Goal: Find specific page/section: Find specific page/section

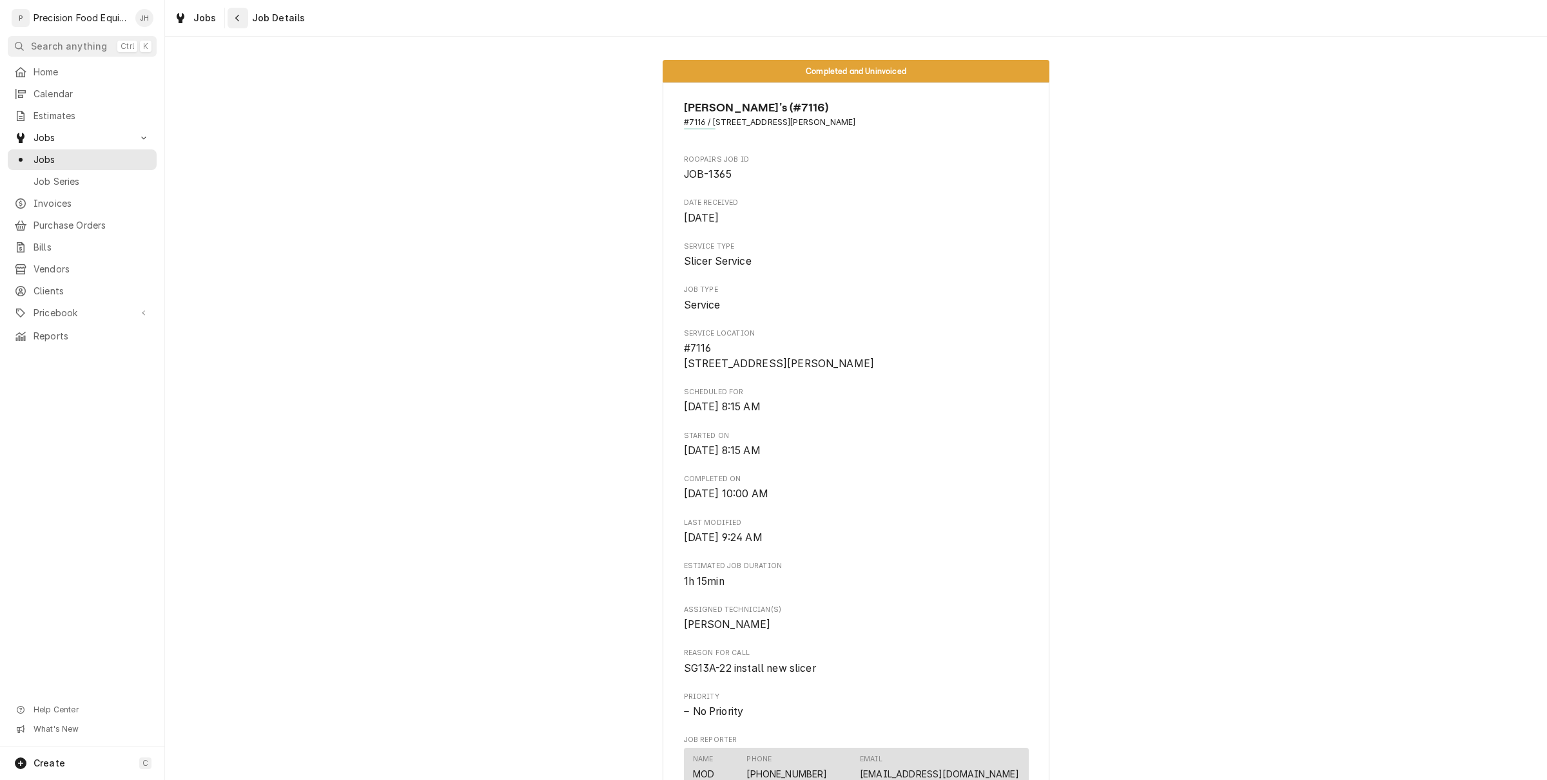
click at [235, 21] on icon "Navigate back" at bounding box center [238, 18] width 6 height 9
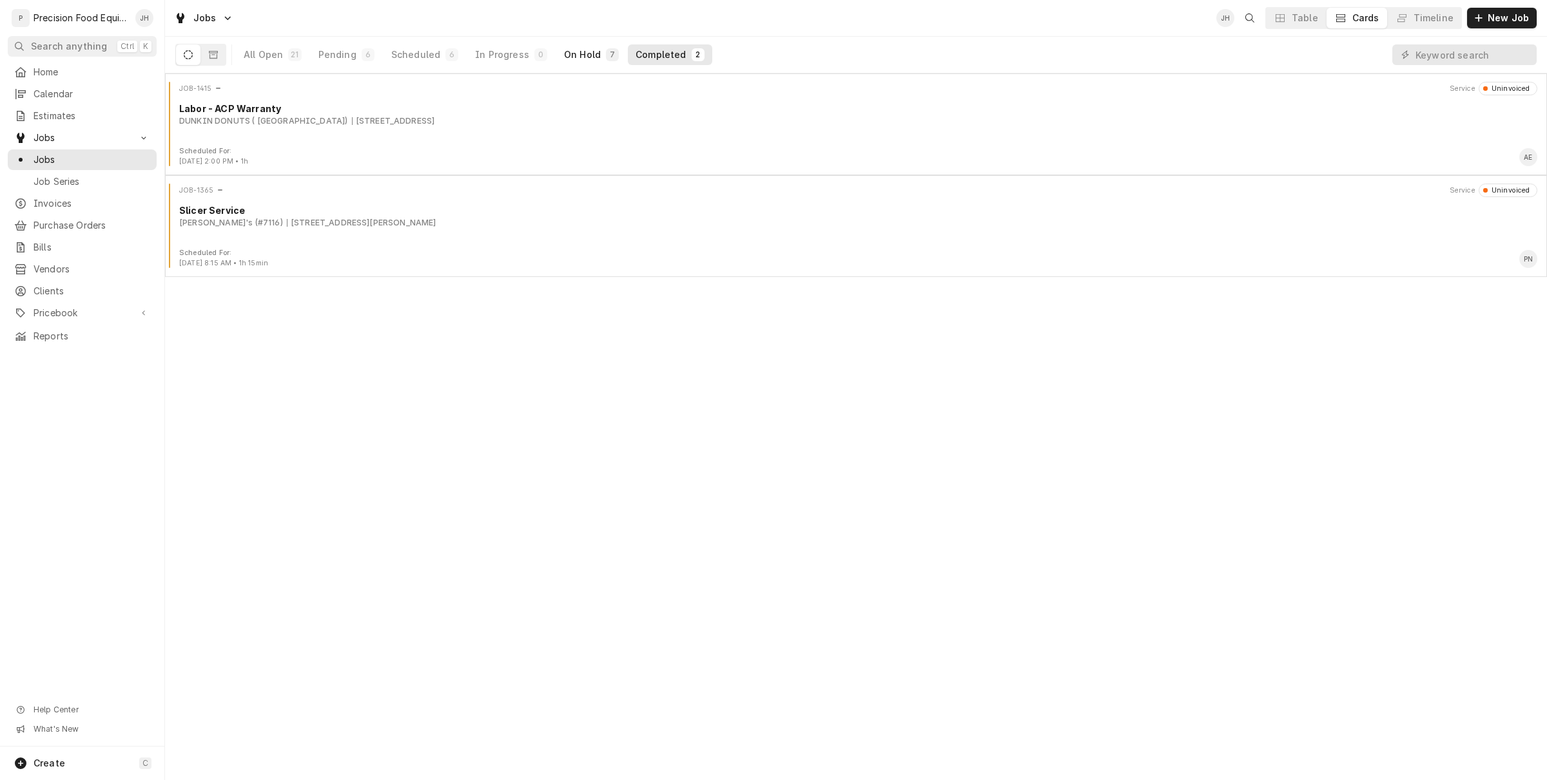
click at [574, 55] on div "On Hold" at bounding box center [582, 54] width 37 height 13
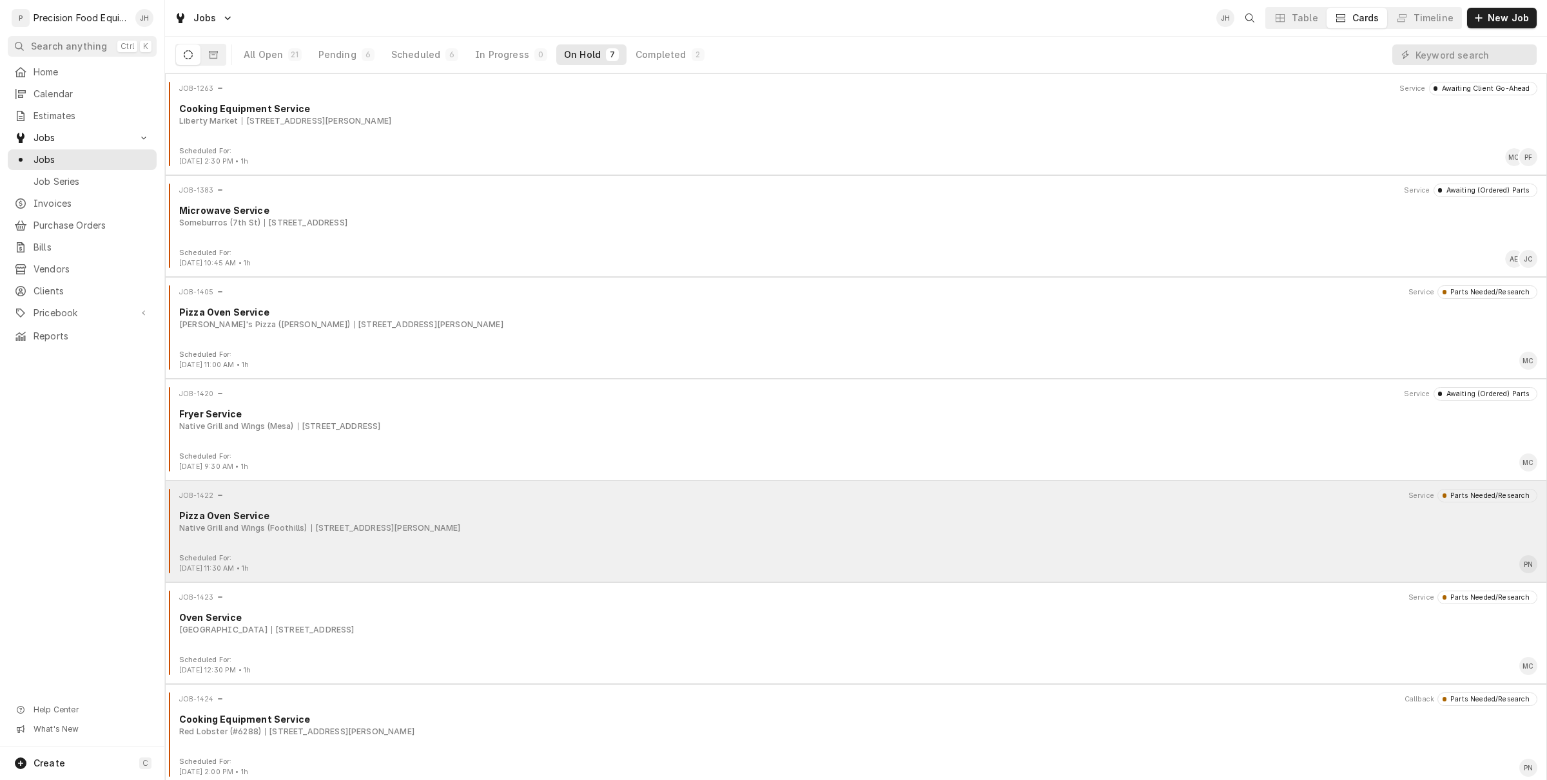
scroll to position [5, 0]
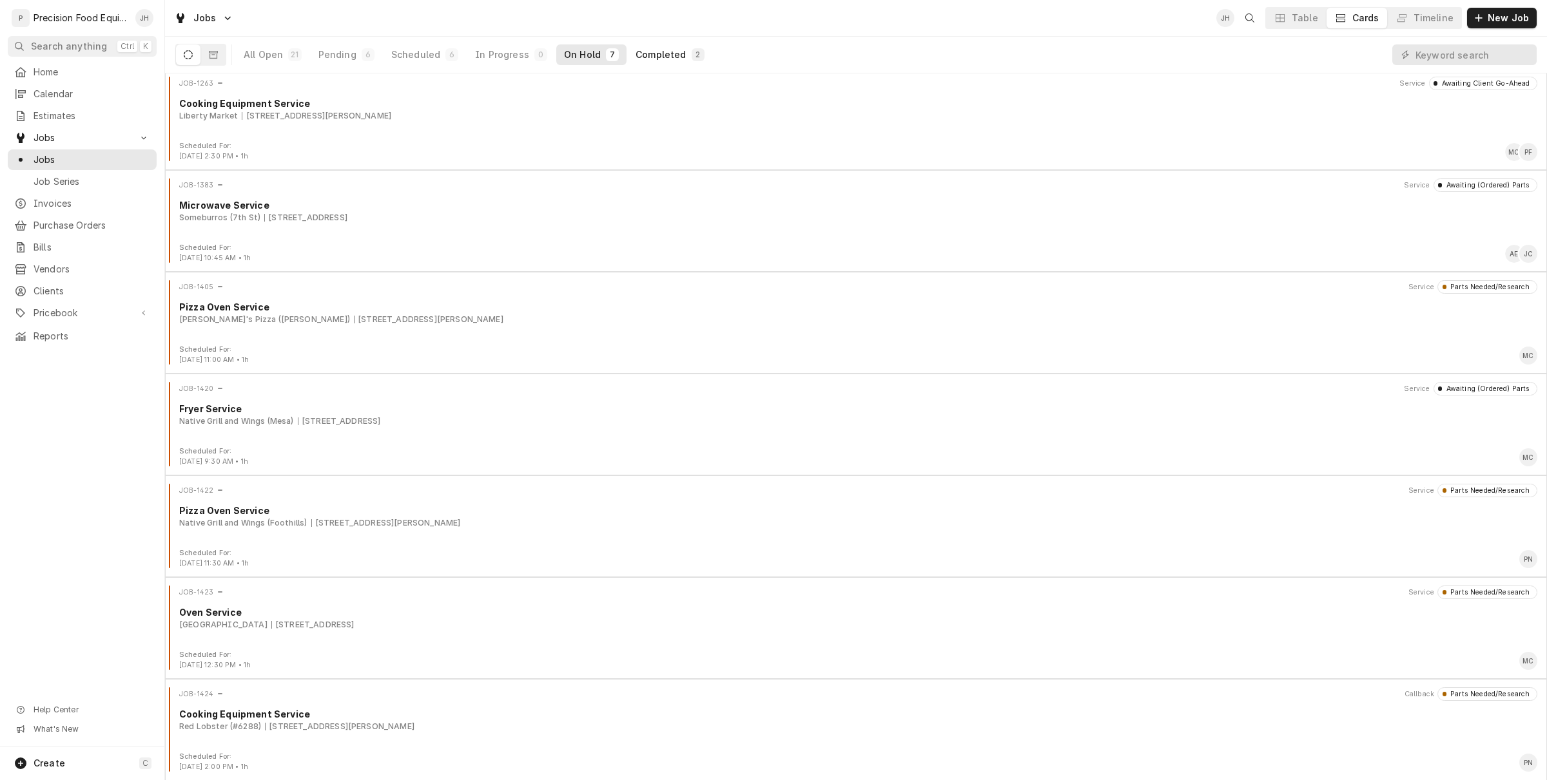
click at [659, 57] on div "Completed" at bounding box center [660, 54] width 50 height 13
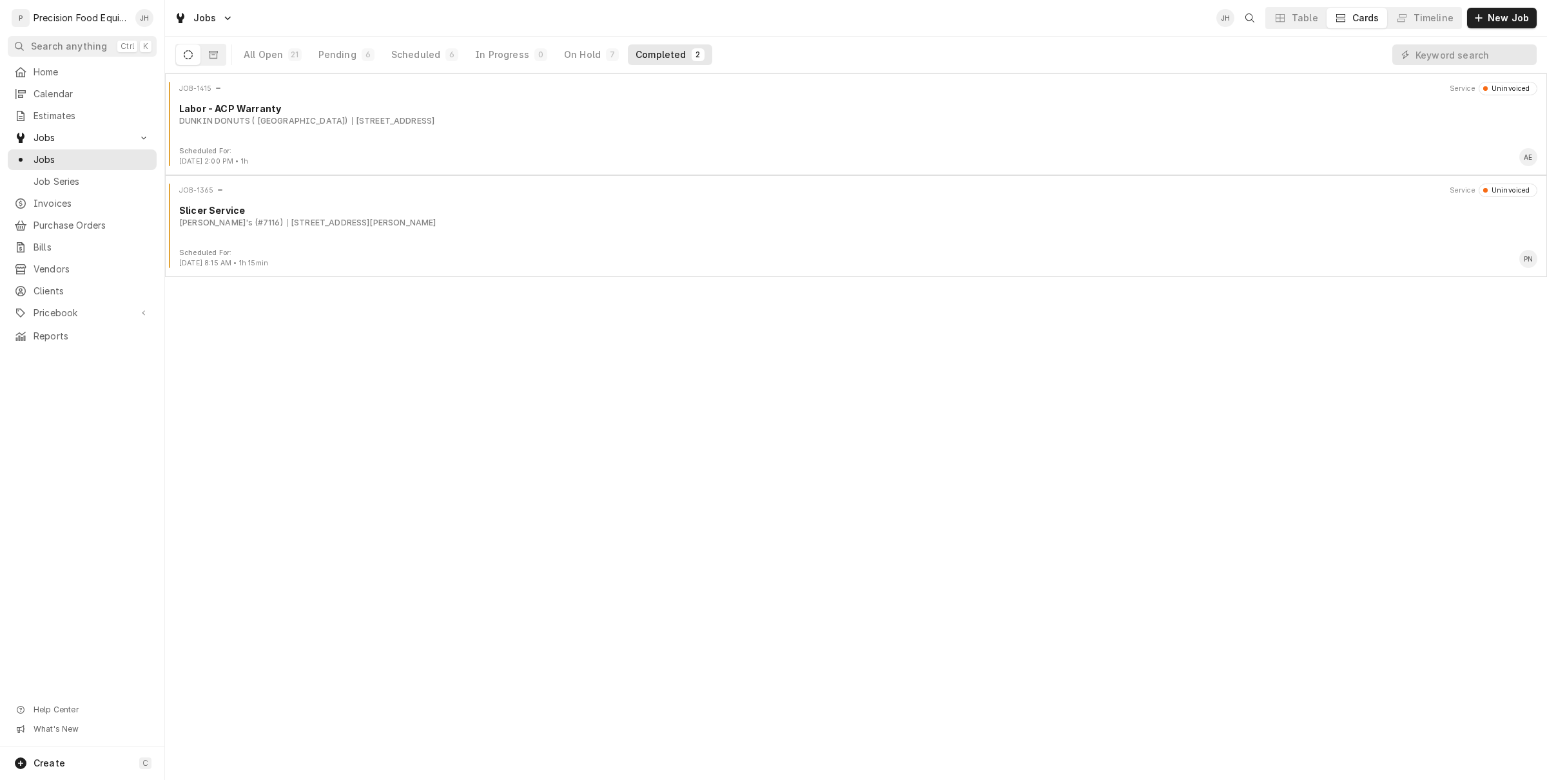
scroll to position [0, 0]
click at [47, 209] on span "Invoices" at bounding box center [92, 203] width 117 height 13
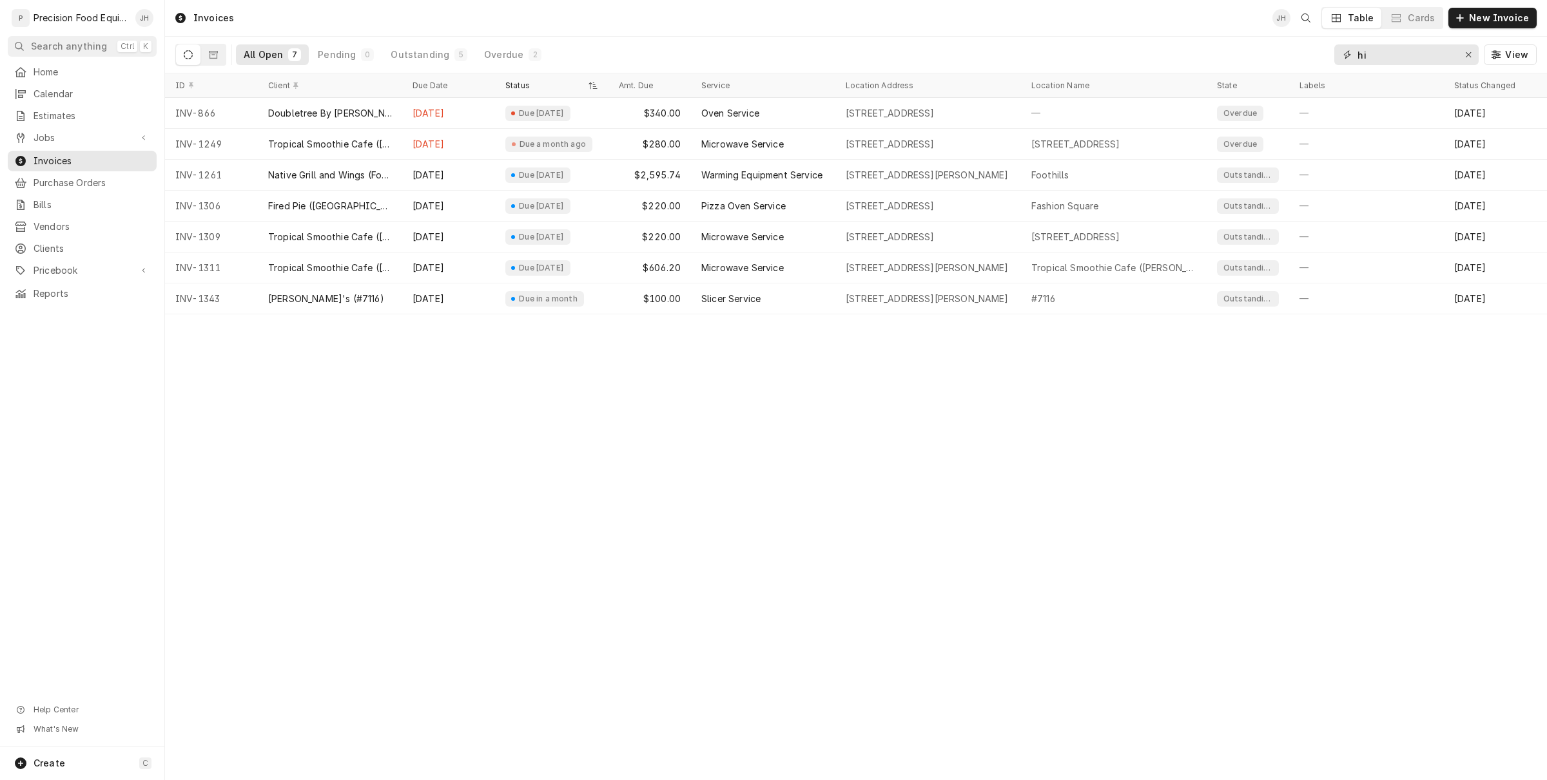
click at [1275, 73] on div "All Open 7 Pending 0 Outstanding 5 Overdue 2 hi View" at bounding box center [856, 55] width 1382 height 37
click at [1371, 52] on input "hi" at bounding box center [1405, 54] width 97 height 21
drag, startPoint x: 1371, startPoint y: 52, endPoint x: 1329, endPoint y: 63, distance: 43.3
click at [1329, 63] on div "All Open 7 Pending 0 Outstanding 5 Overdue 2 hi View" at bounding box center [855, 55] width 1361 height 36
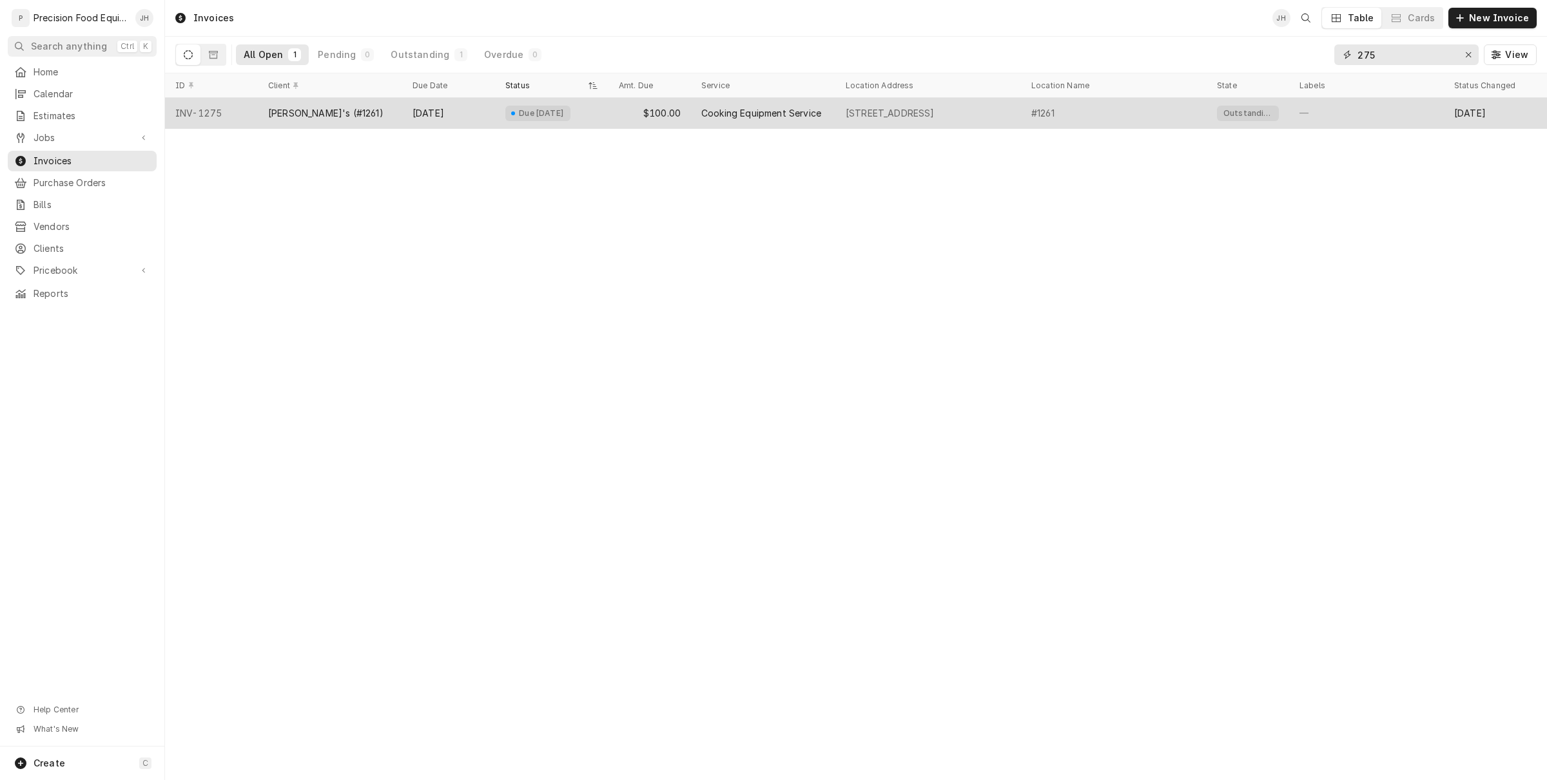
type input "275"
click at [324, 111] on div "[PERSON_NAME]'s (#1261)" at bounding box center [325, 113] width 115 height 13
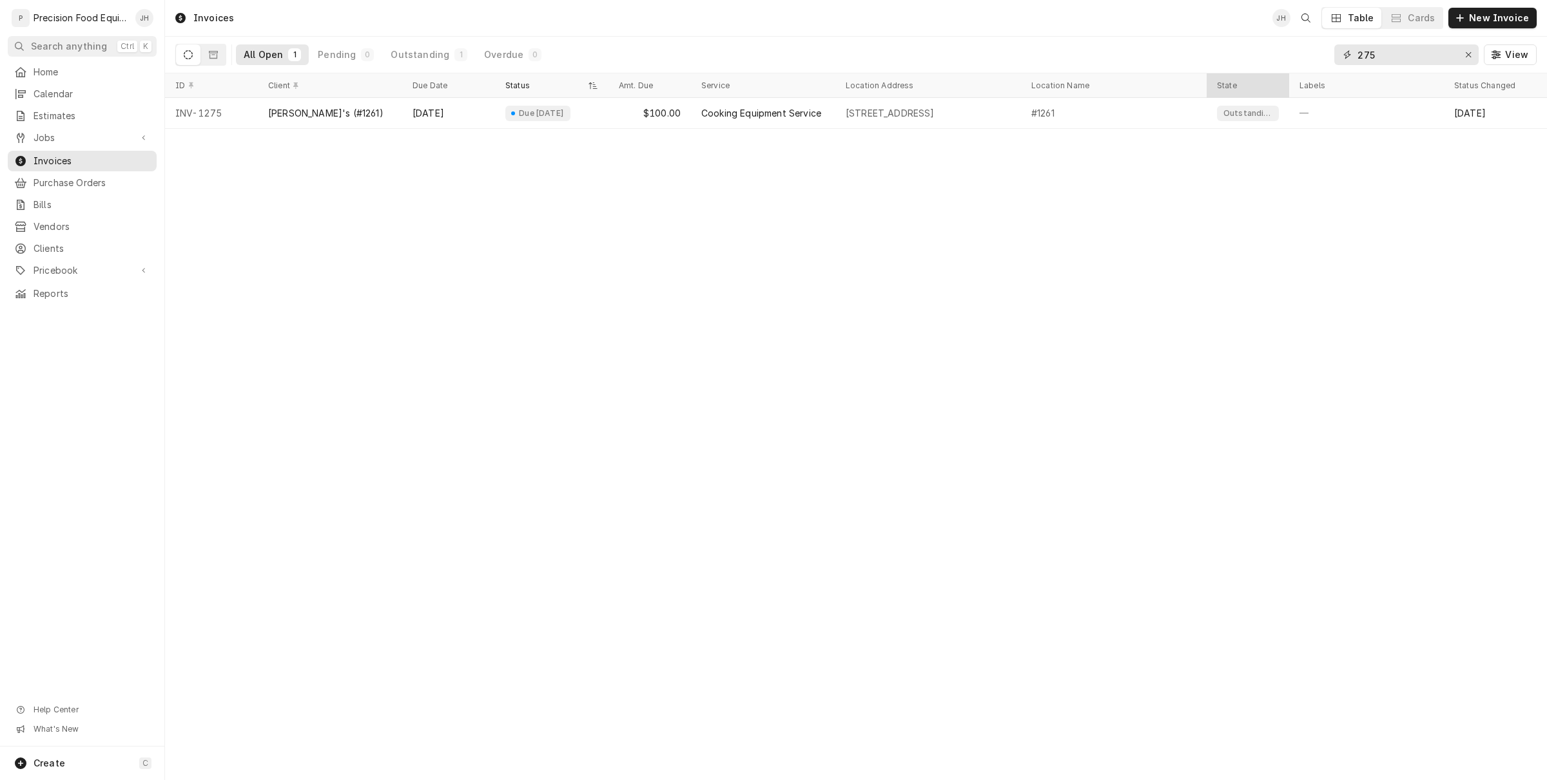
drag, startPoint x: 1399, startPoint y: 55, endPoint x: 1245, endPoint y: 75, distance: 155.2
click at [1250, 72] on div "All Open 1 Pending 0 Outstanding 1 Overdue 0 275 View" at bounding box center [855, 55] width 1361 height 36
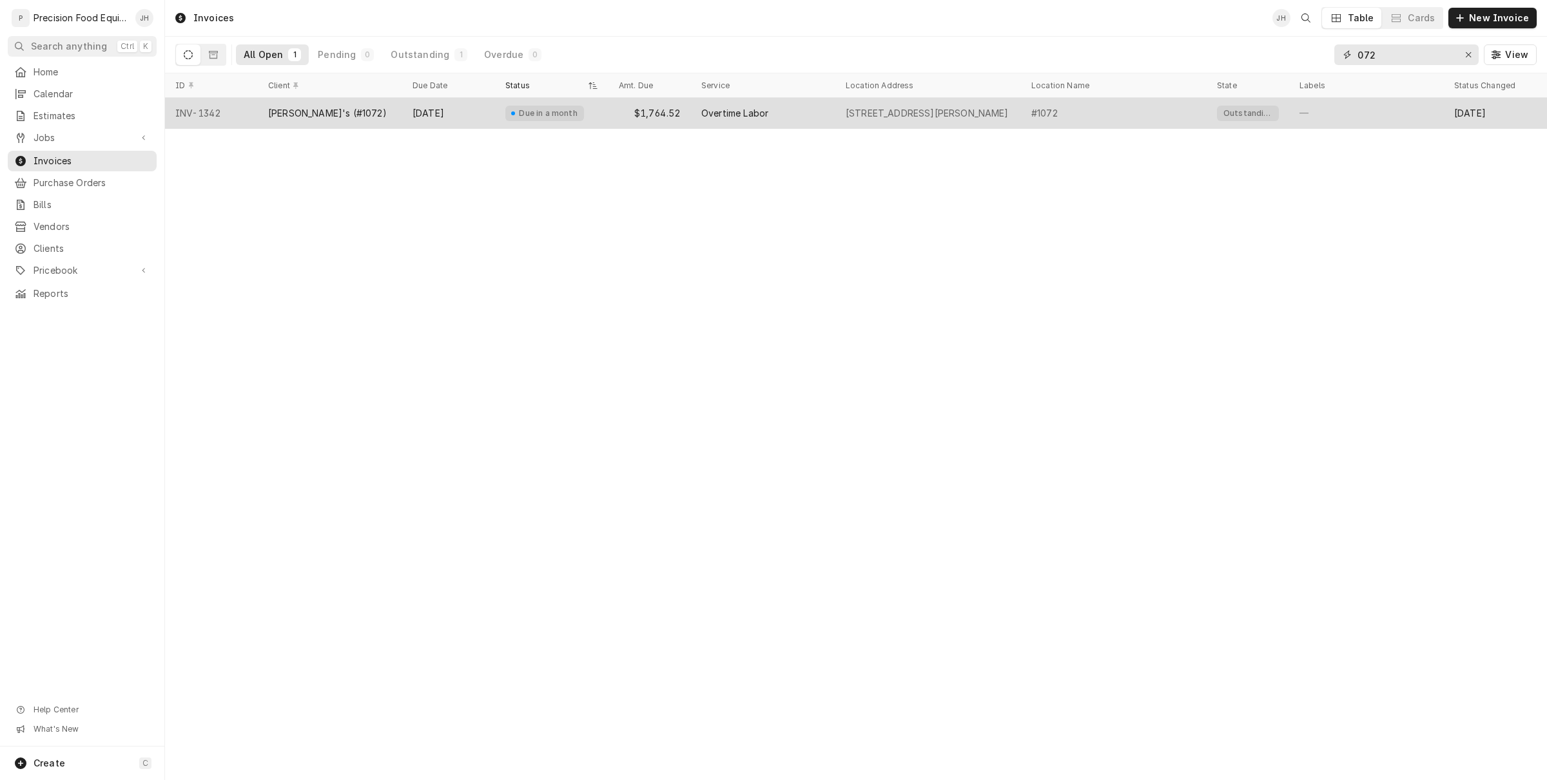
type input "072"
click at [324, 113] on div "[PERSON_NAME]'s (#1072)" at bounding box center [327, 113] width 119 height 13
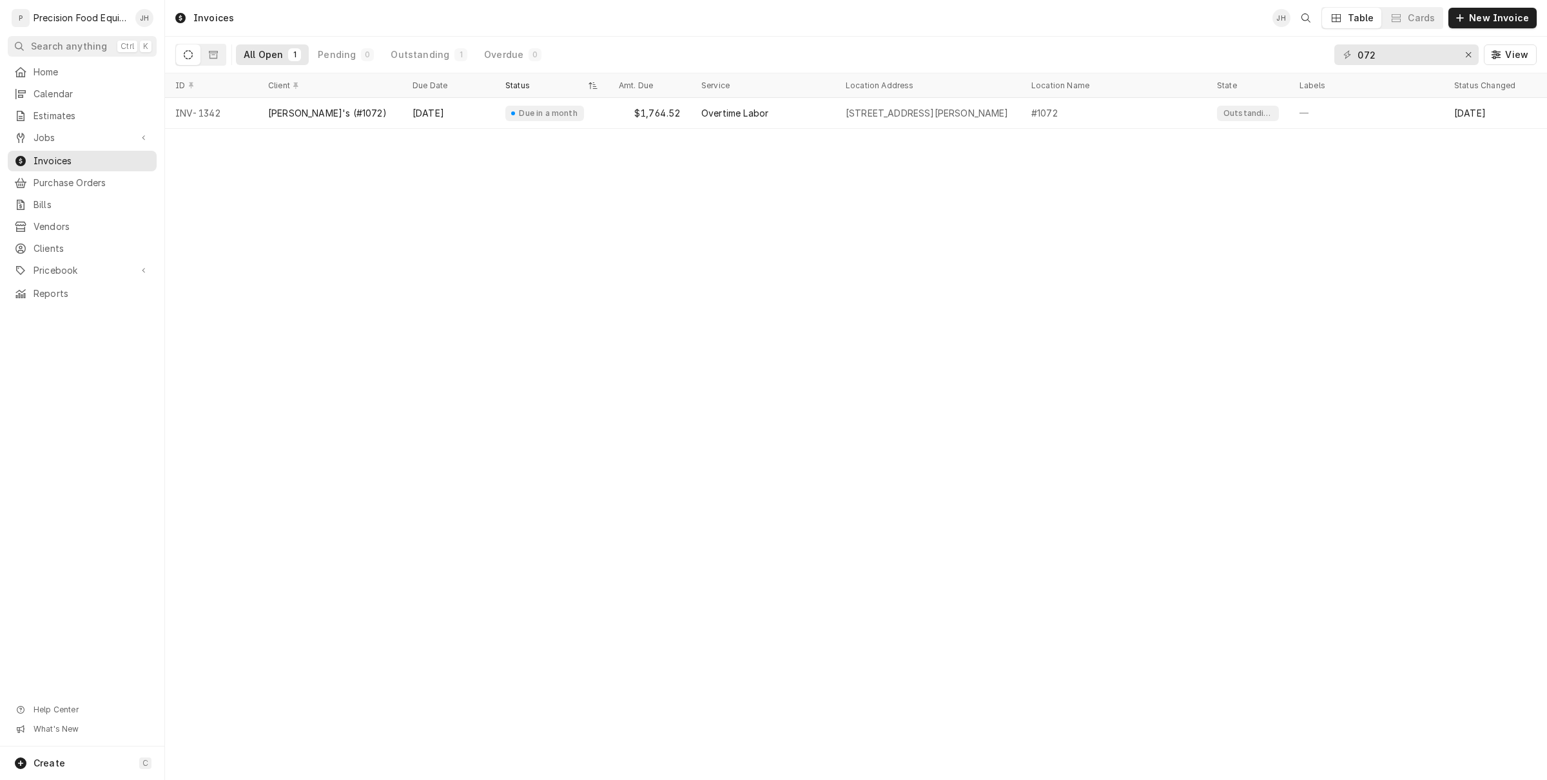
click at [909, 102] on div "3348 W. Bell Rd, Phoenix, AZ 85023" at bounding box center [928, 113] width 186 height 31
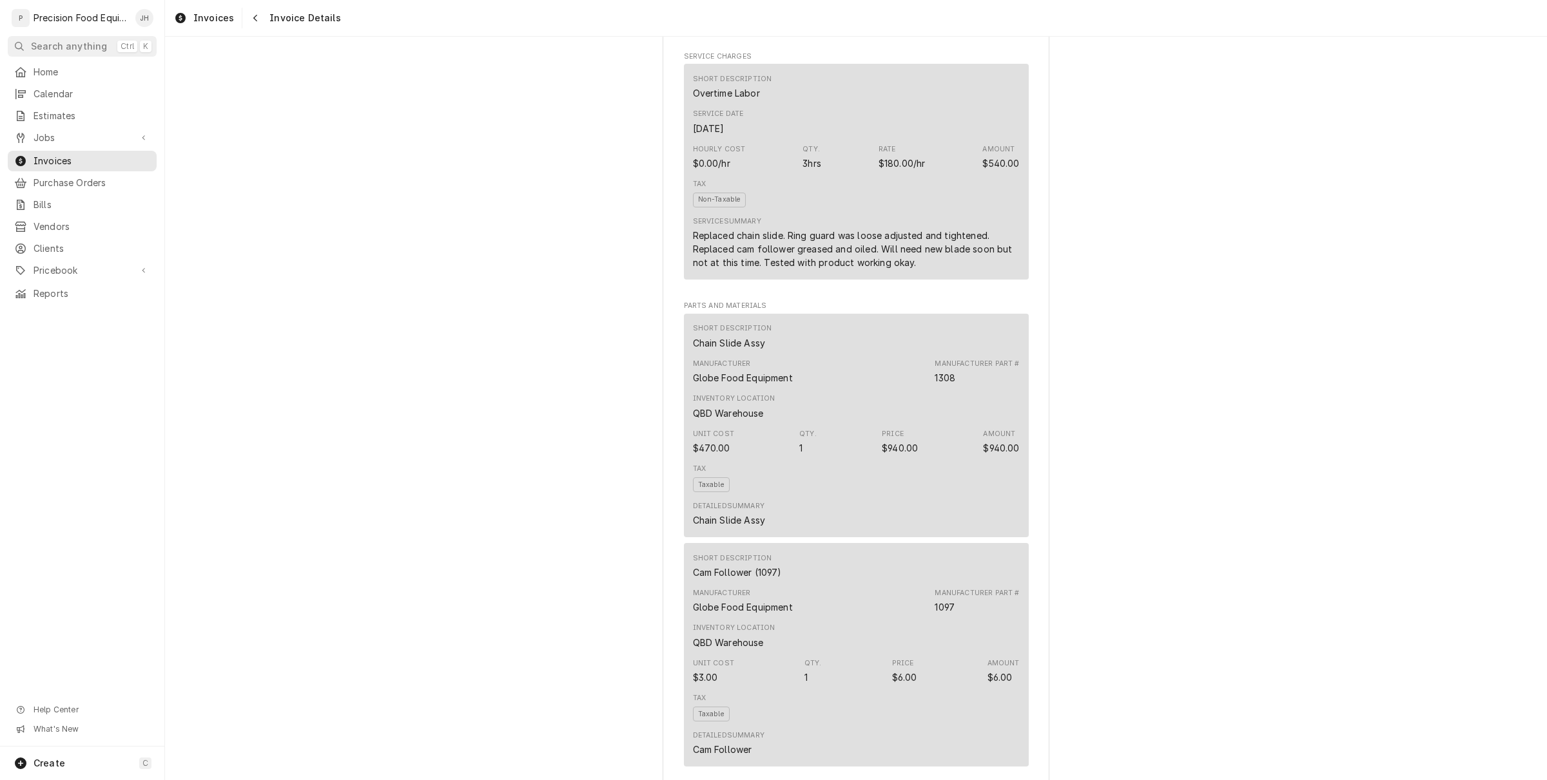
scroll to position [682, 0]
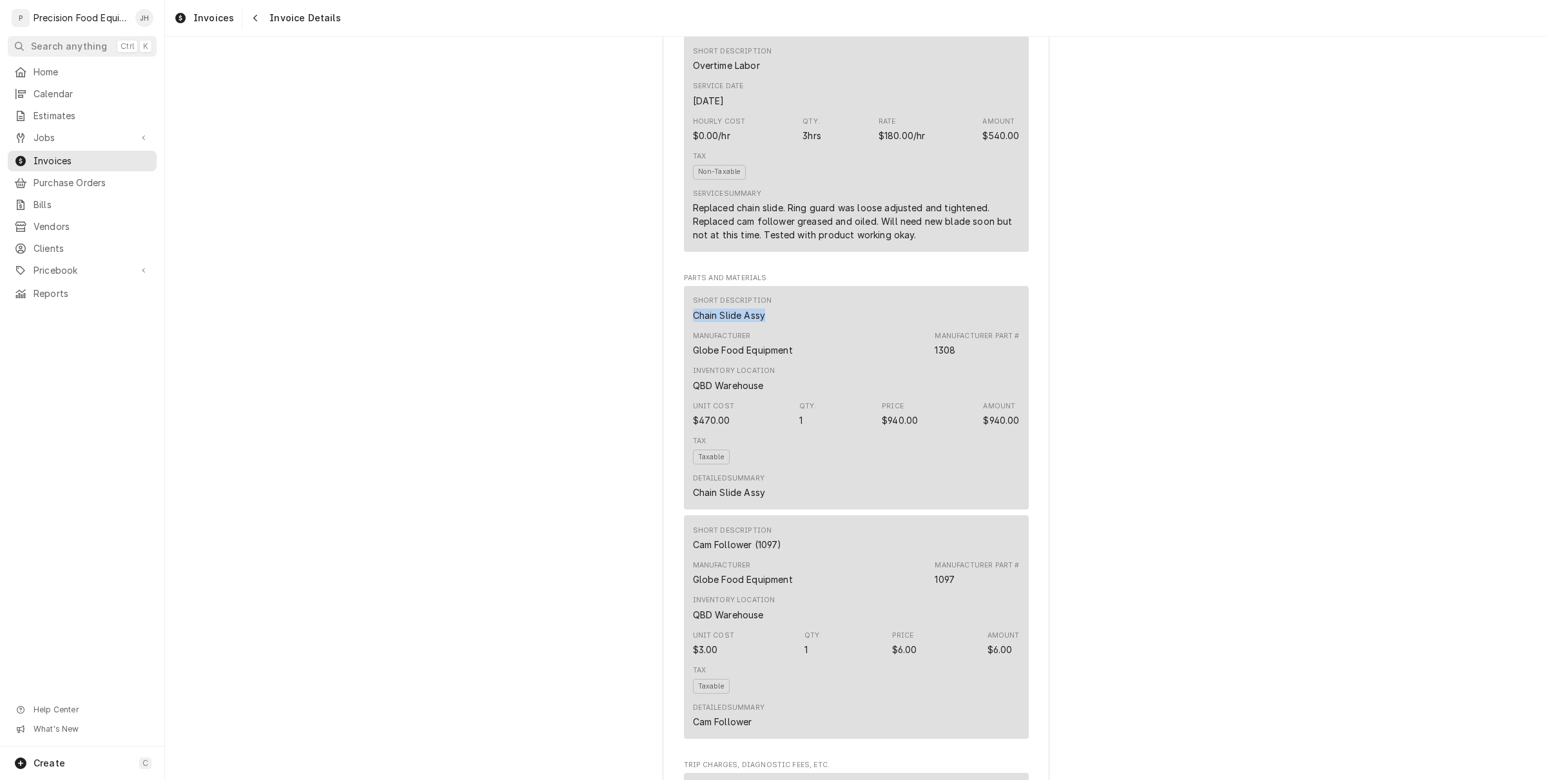
drag, startPoint x: 768, startPoint y: 359, endPoint x: 688, endPoint y: 356, distance: 80.6
click at [693, 326] on div "Short Description Chain Slide Assy" at bounding box center [856, 308] width 327 height 35
drag, startPoint x: 688, startPoint y: 356, endPoint x: 717, endPoint y: 355, distance: 29.7
copy div "Chain Slide Assy"
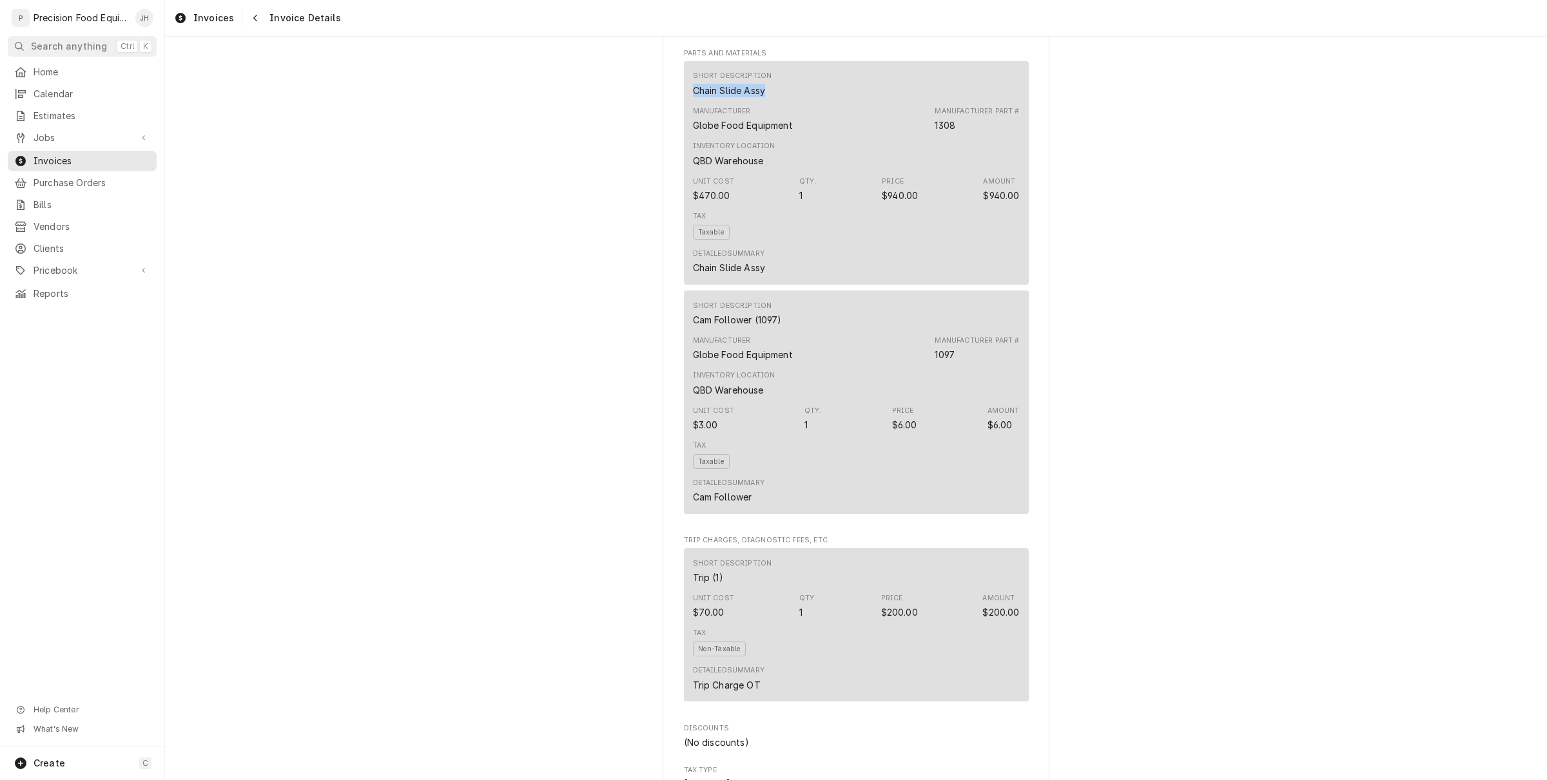
scroll to position [1004, 0]
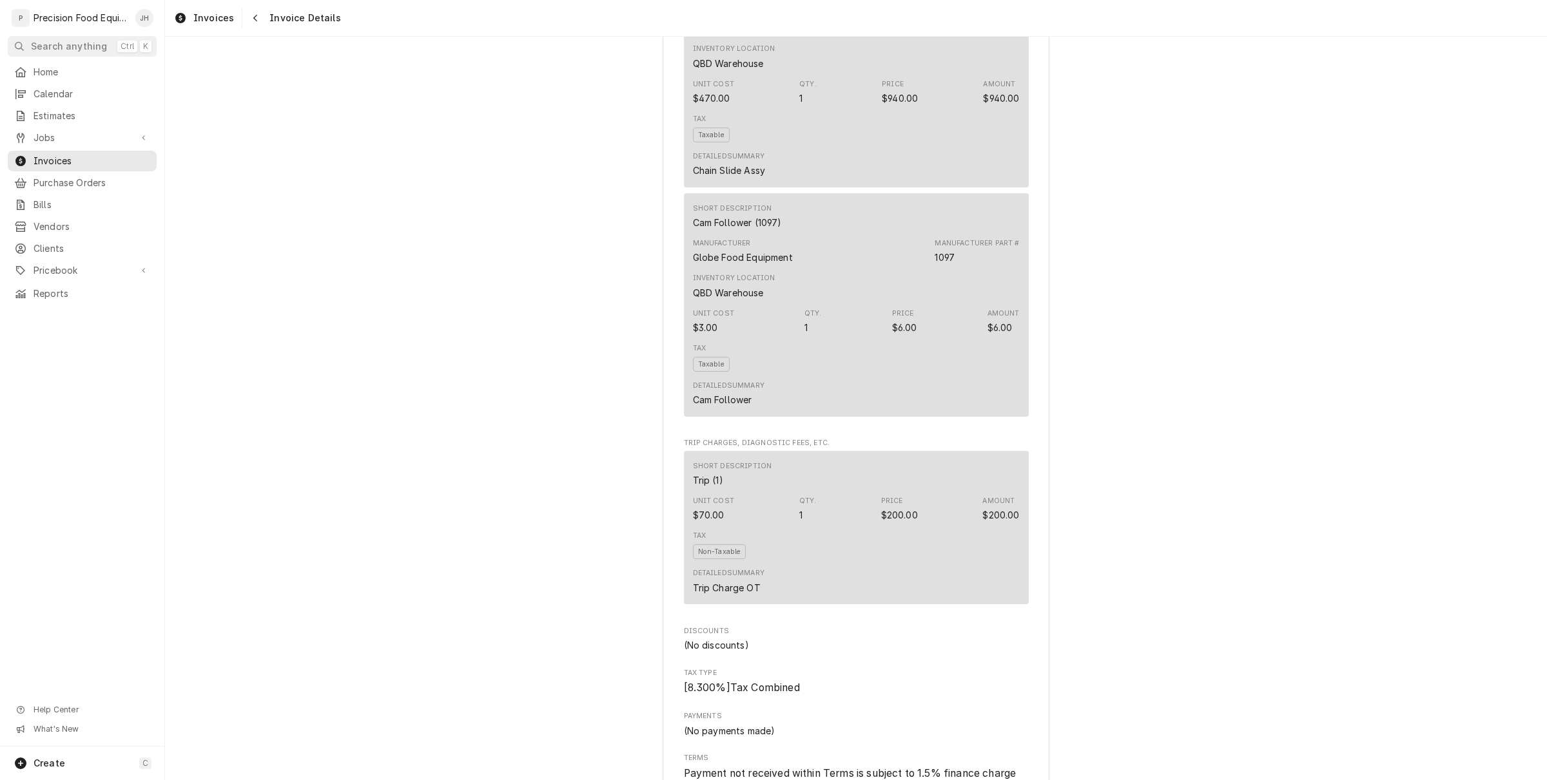
click at [742, 229] on div "Cam Follower (1097)" at bounding box center [737, 223] width 89 height 14
drag, startPoint x: 745, startPoint y: 262, endPoint x: 703, endPoint y: 258, distance: 42.1
click at [663, 272] on div "Sender Precision Food Equipment LLC 15615 E. Appleby Rd Gilbert, AZ 85298 (480)…" at bounding box center [856, 148] width 387 height 2166
copy div "Cam Follower"
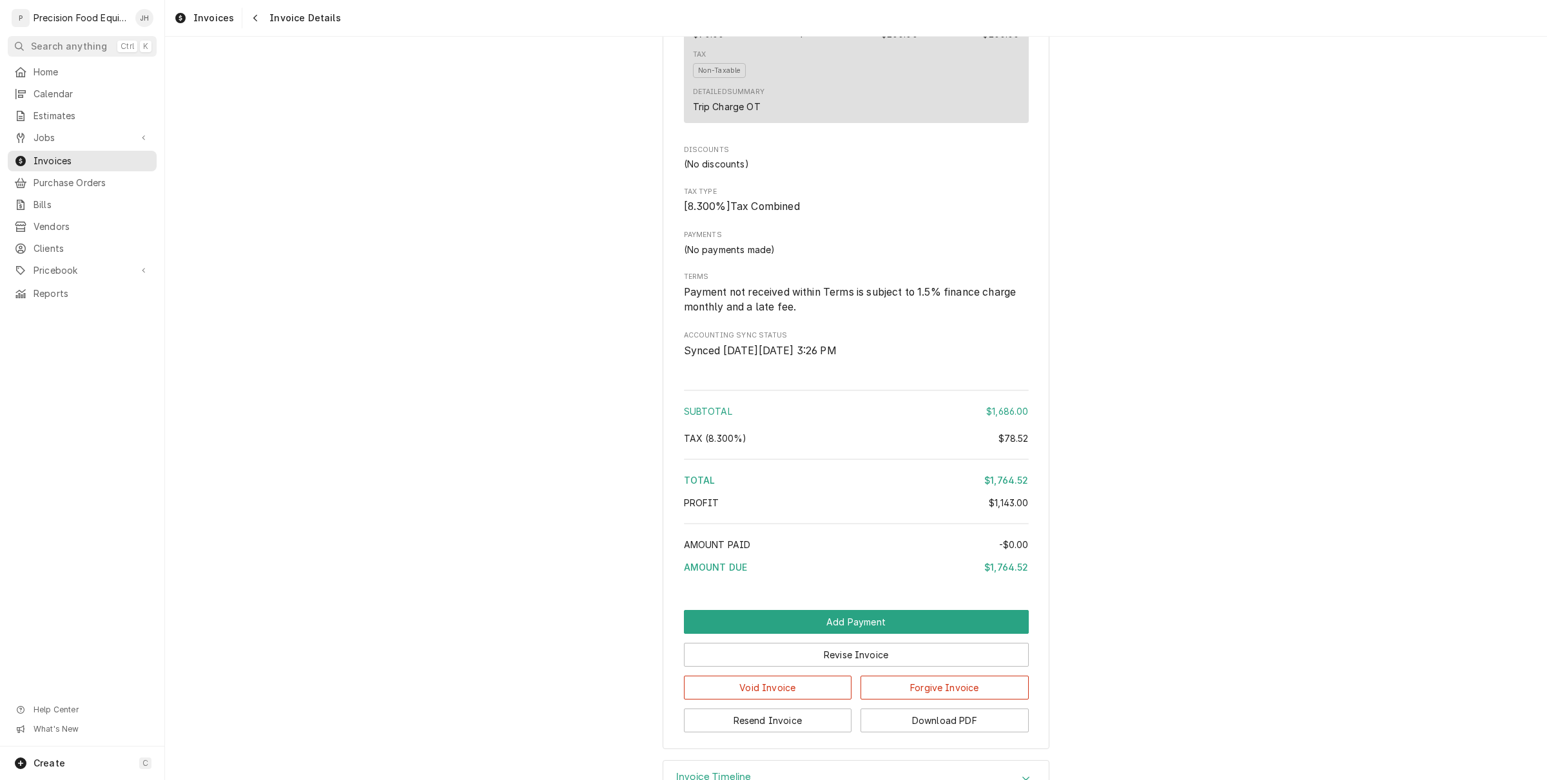
scroll to position [1488, 0]
click at [1018, 443] on div "$78.52" at bounding box center [1013, 437] width 30 height 14
copy div "78.52"
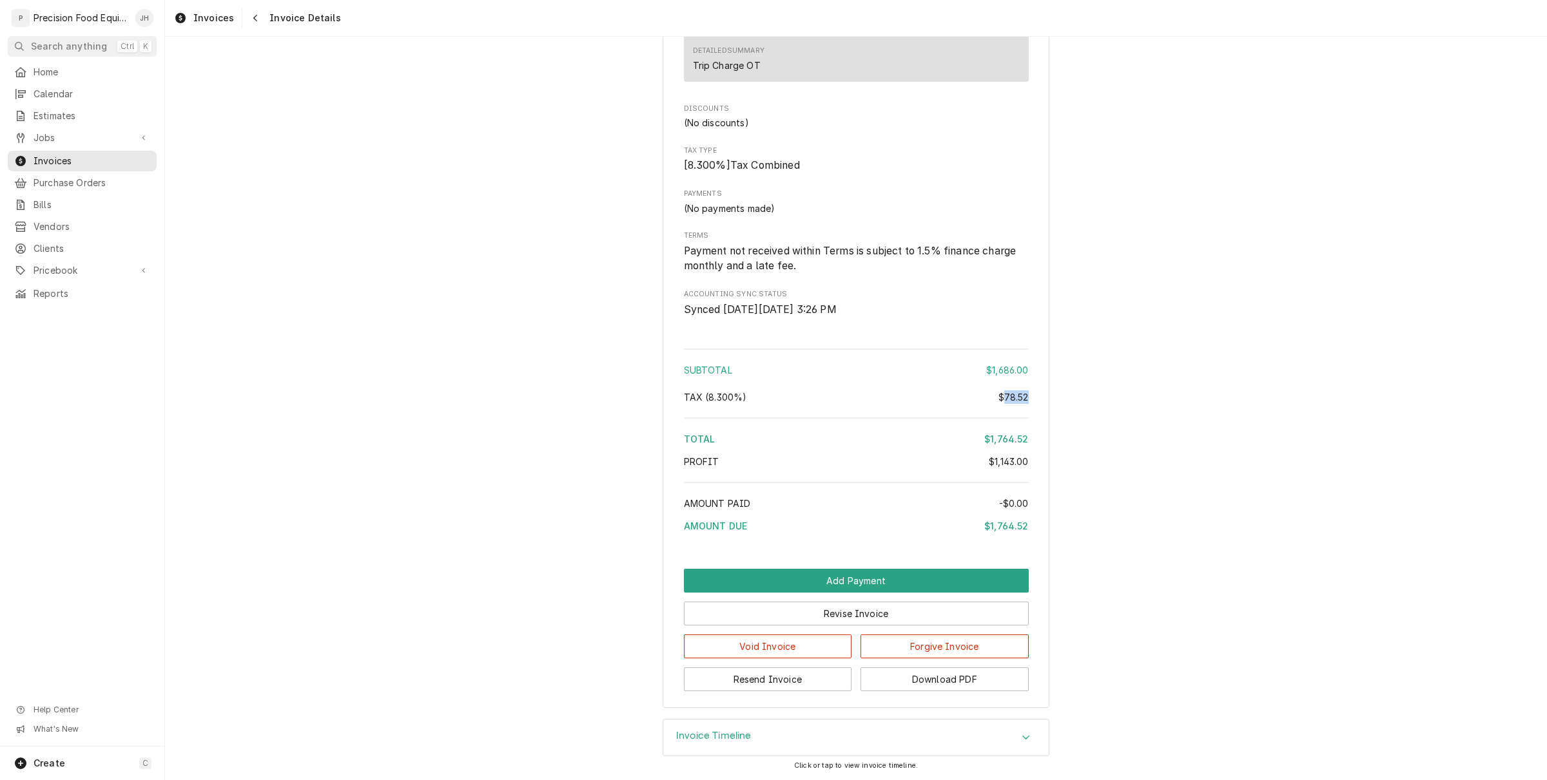
scroll to position [1568, 0]
click at [965, 688] on button "Download PDF" at bounding box center [944, 680] width 168 height 24
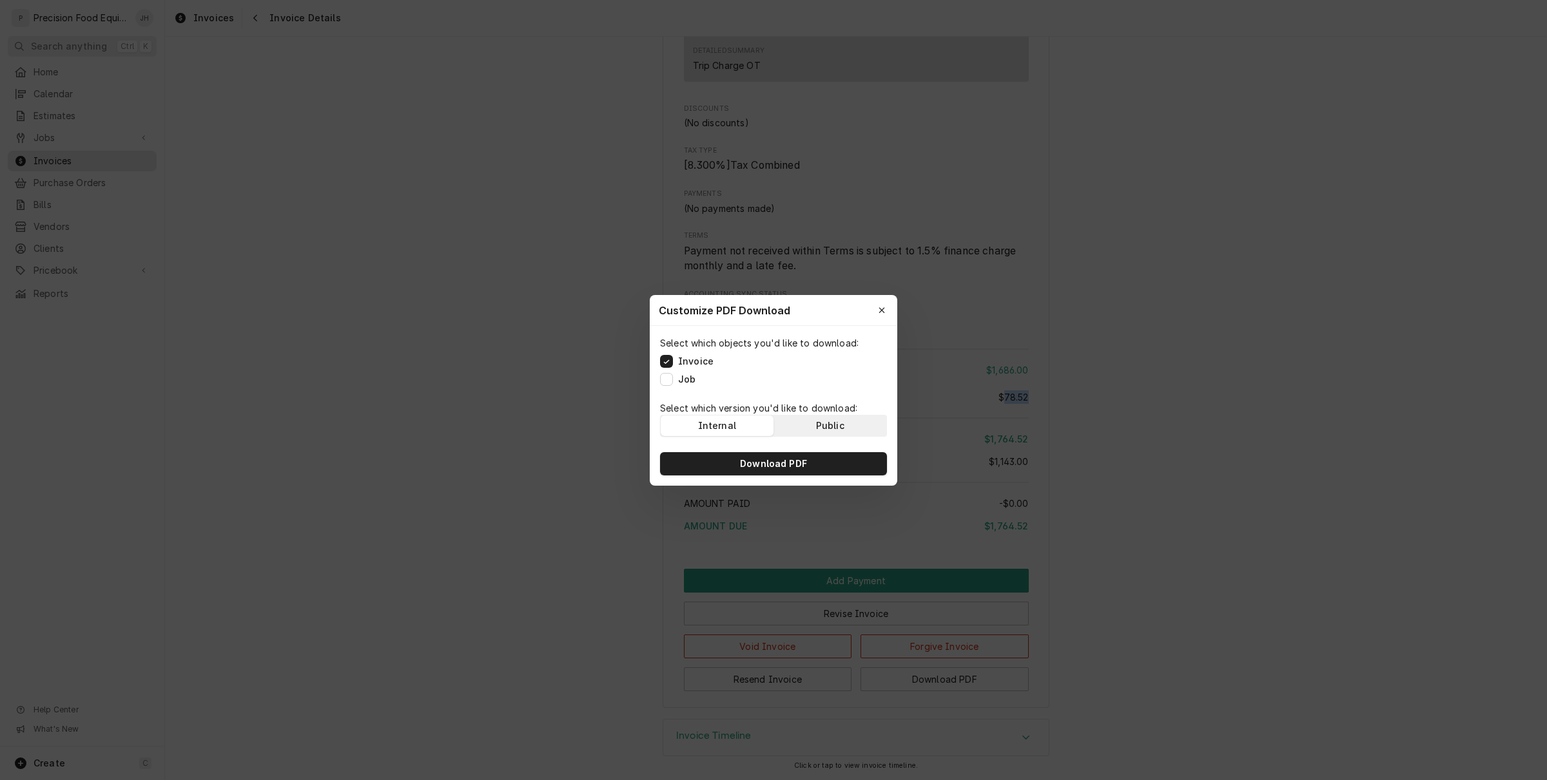
click at [829, 426] on div "Public" at bounding box center [830, 426] width 28 height 13
click at [829, 458] on button "Download PDF" at bounding box center [773, 463] width 227 height 23
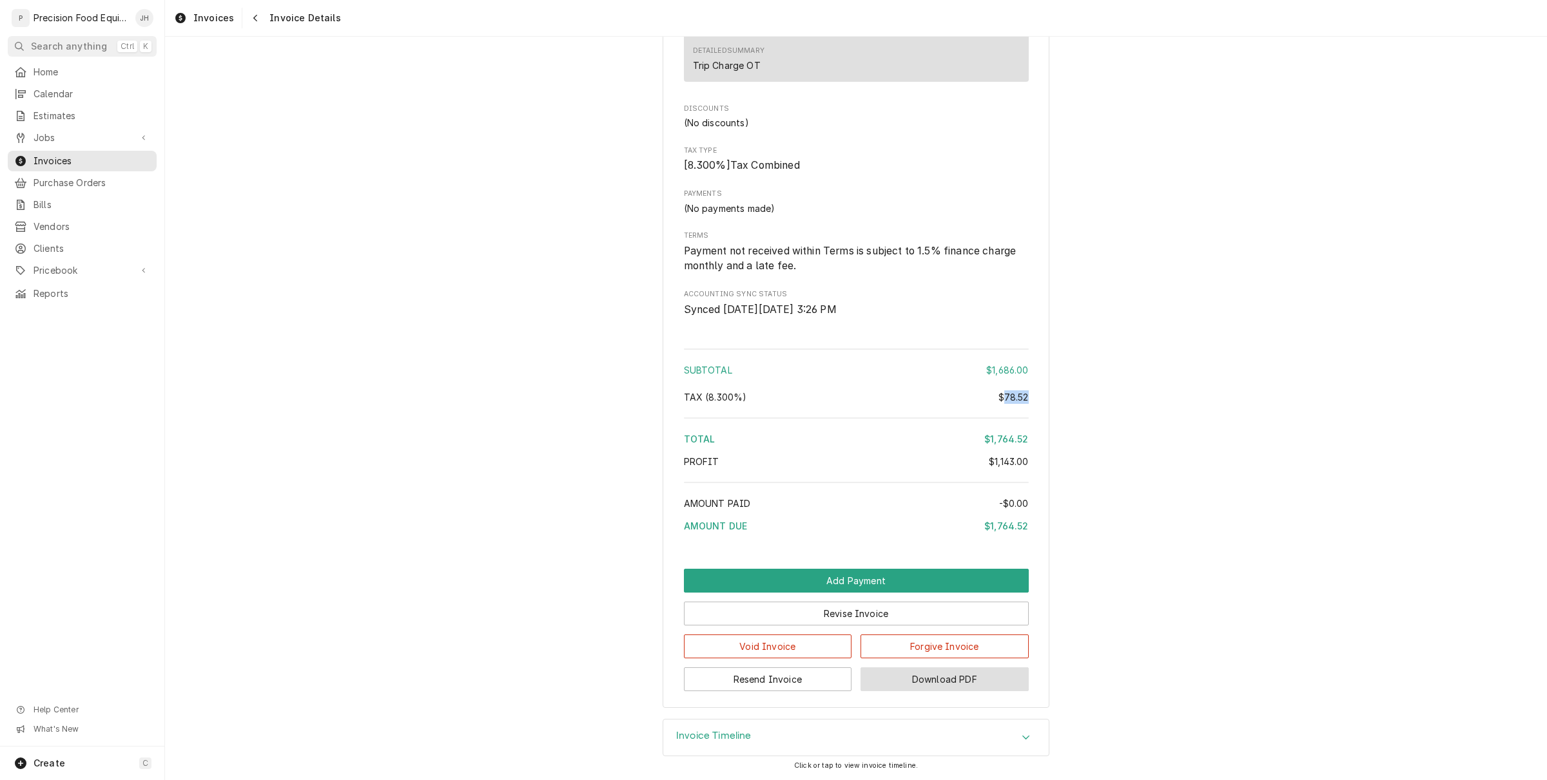
click at [978, 674] on button "Download PDF" at bounding box center [944, 680] width 168 height 24
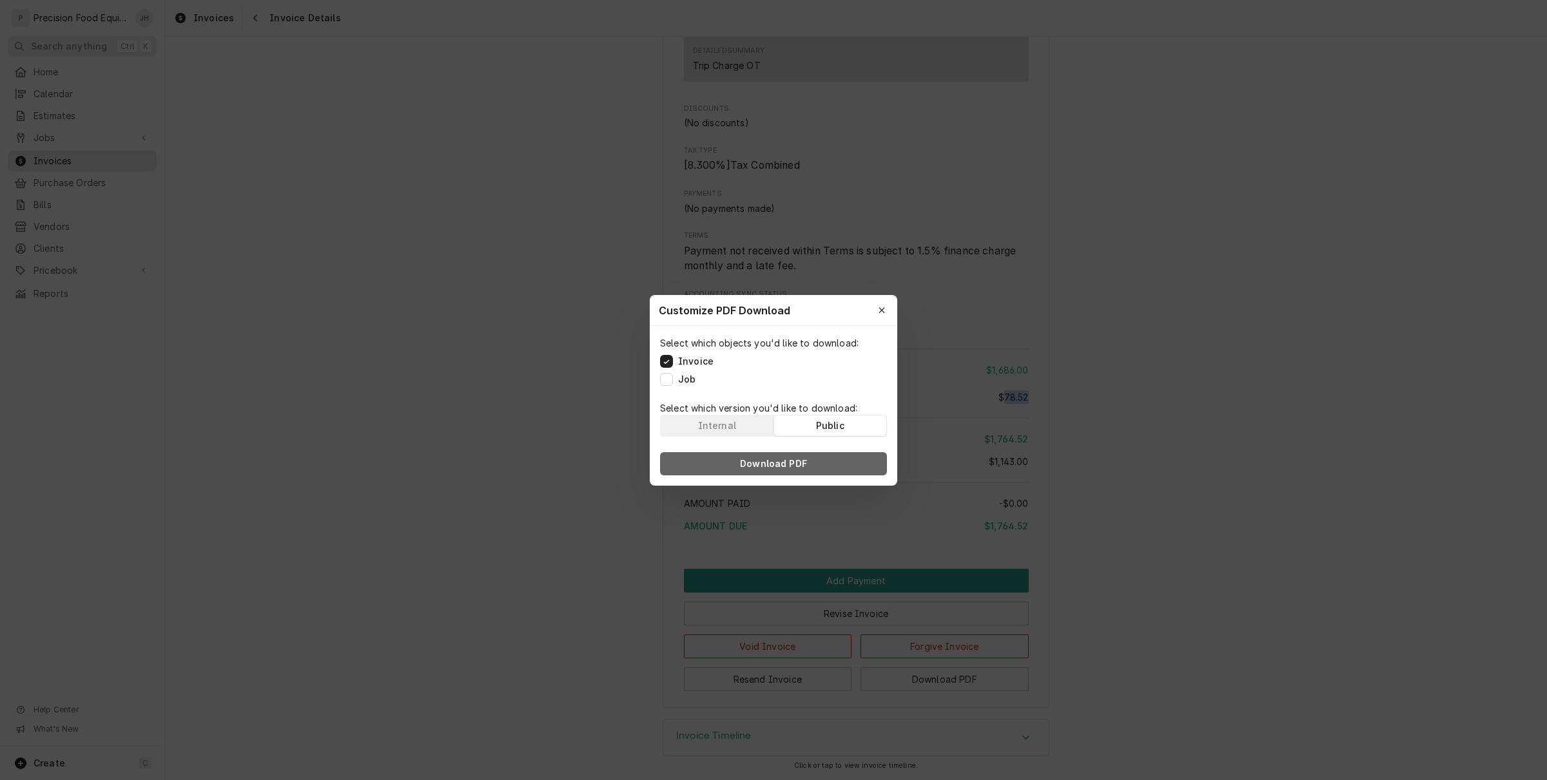
click at [817, 458] on button "Download PDF" at bounding box center [773, 463] width 227 height 23
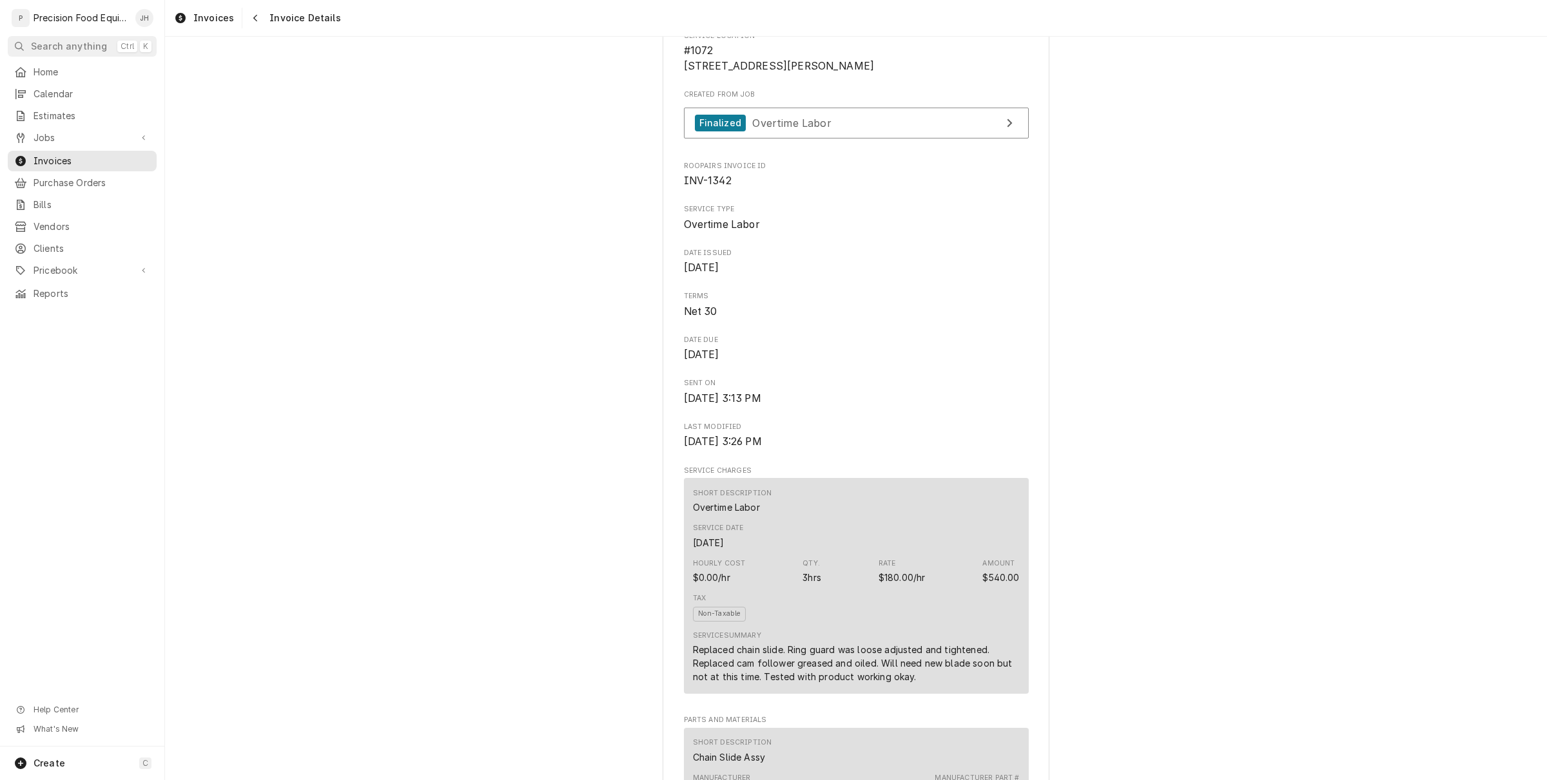
scroll to position [118, 0]
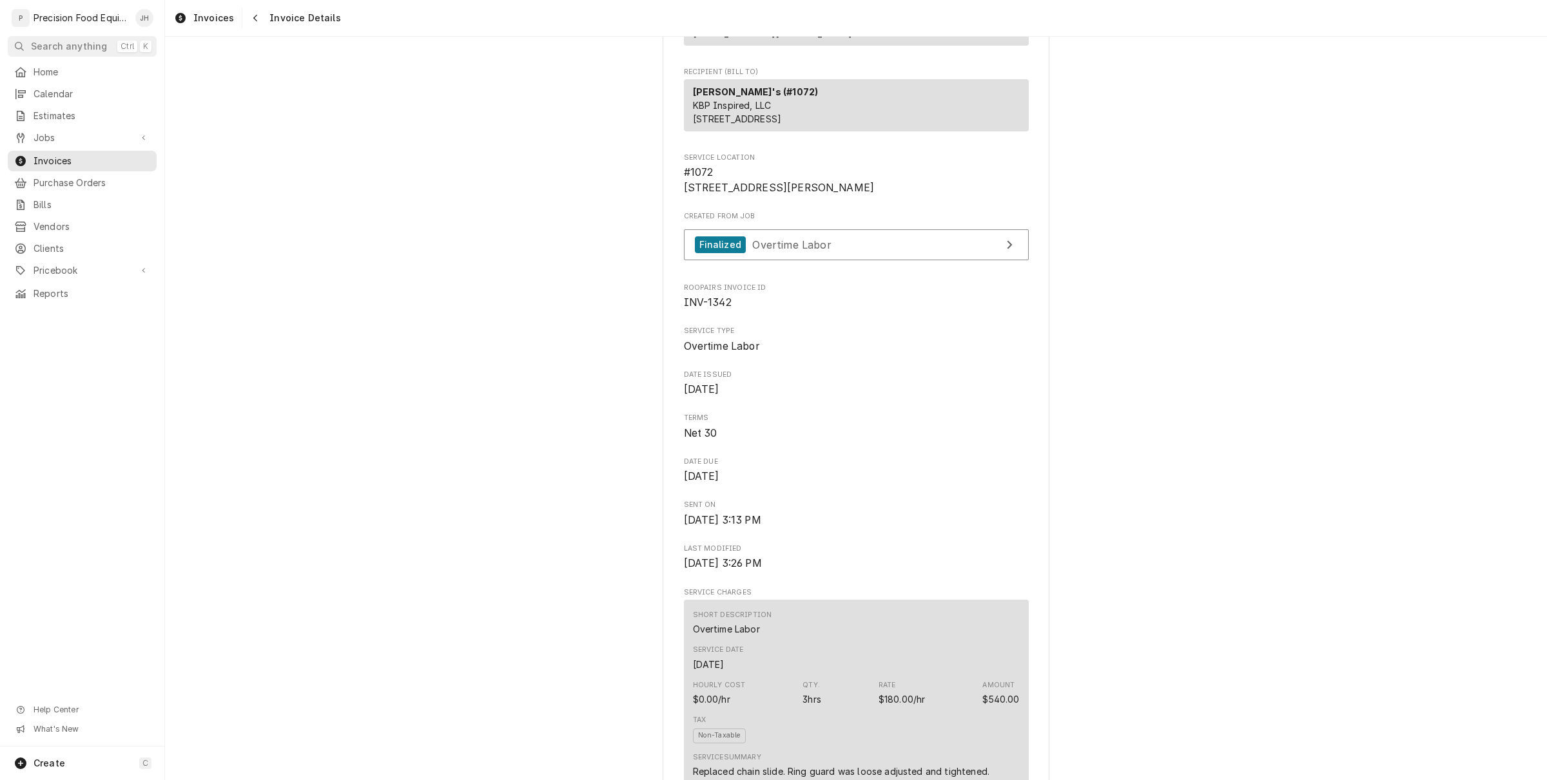
click at [720, 309] on span "INV-1342" at bounding box center [708, 302] width 48 height 12
drag, startPoint x: 720, startPoint y: 347, endPoint x: 713, endPoint y: 345, distance: 6.7
click at [713, 309] on span "INV-1342" at bounding box center [708, 302] width 48 height 12
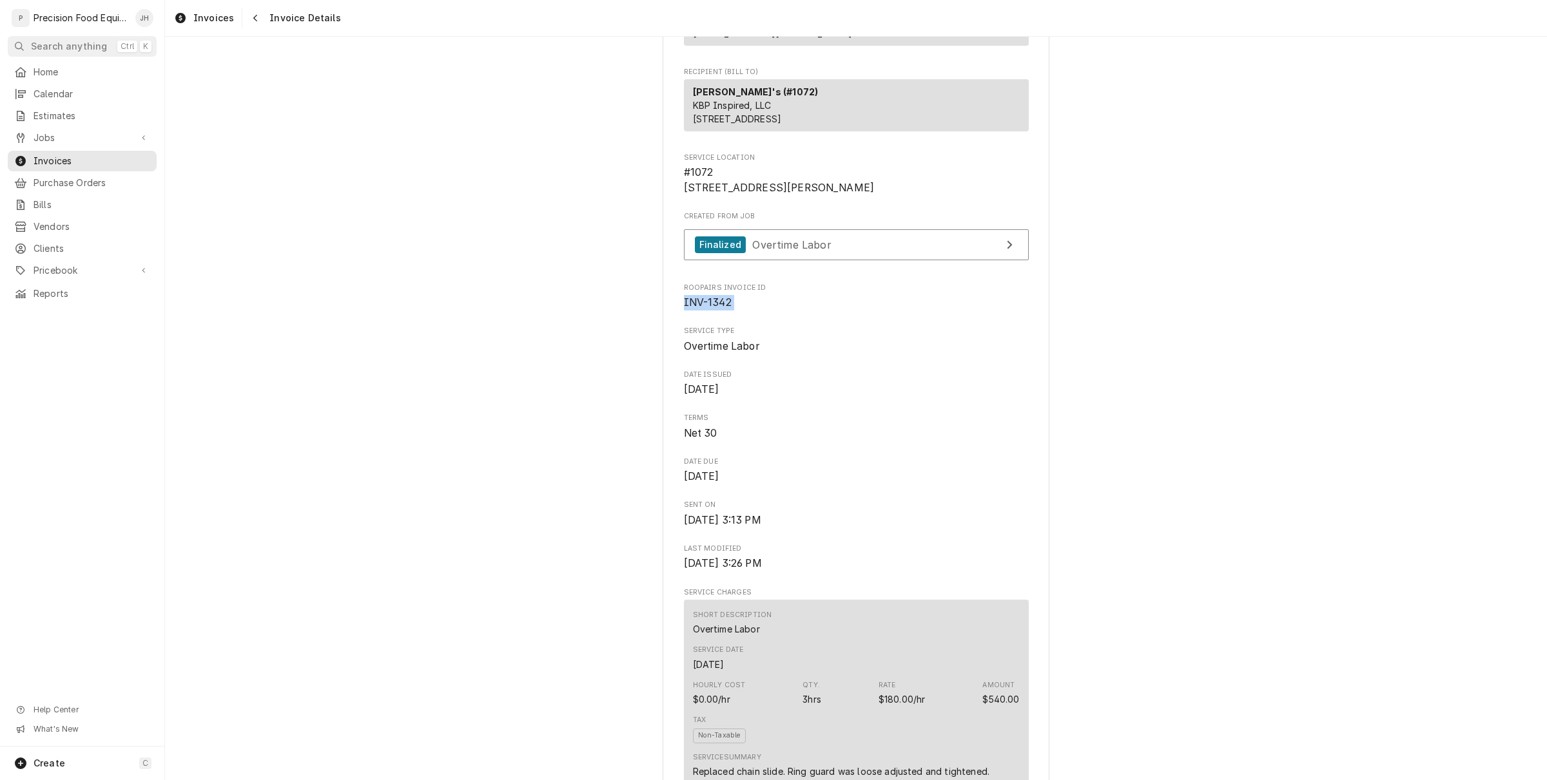
click at [713, 309] on span "INV-1342" at bounding box center [708, 302] width 48 height 12
copy span "INV-1342"
click at [249, 19] on div "Navigate back" at bounding box center [255, 18] width 13 height 13
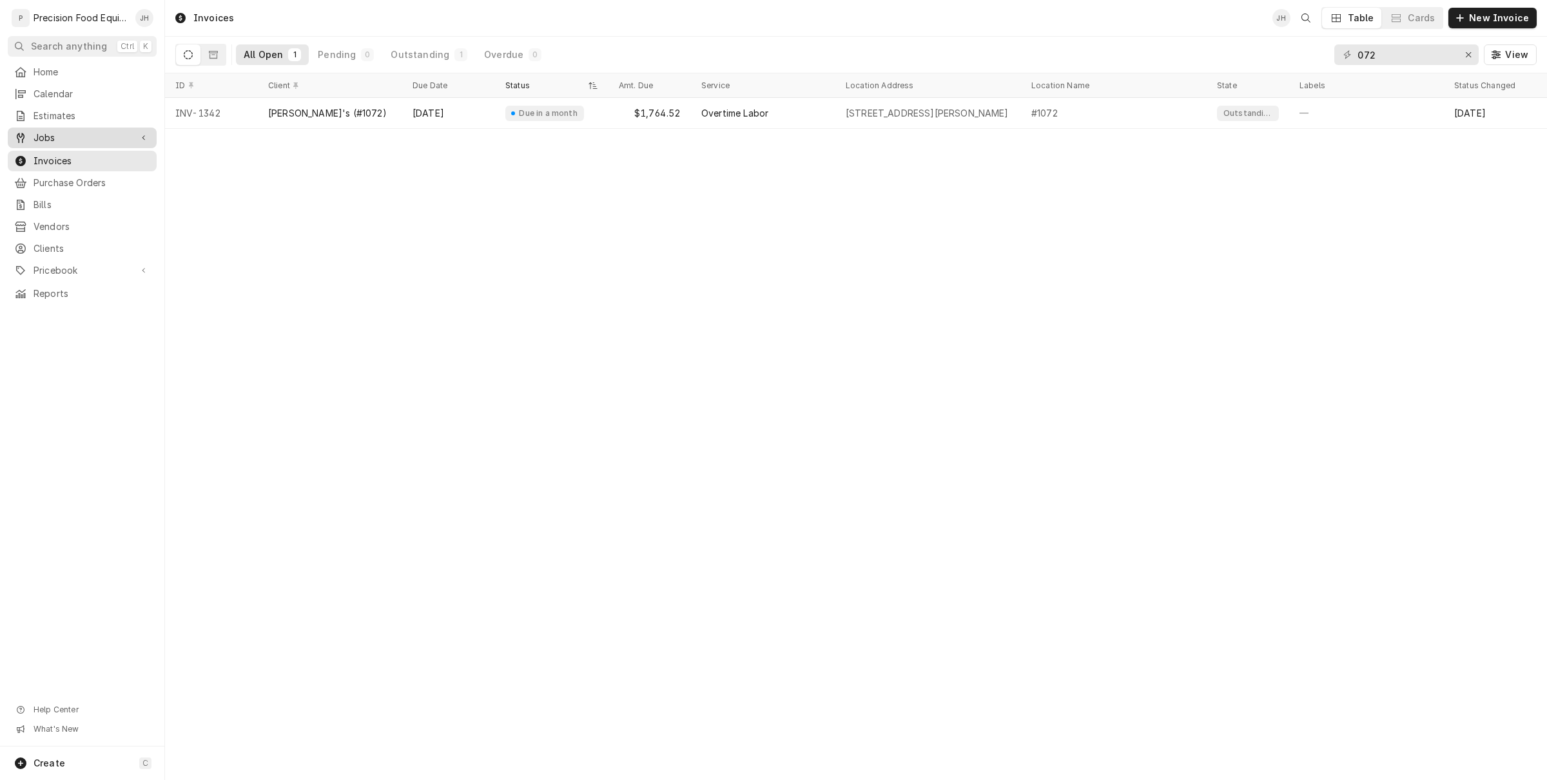
click at [48, 134] on span "Jobs" at bounding box center [82, 137] width 97 height 13
click at [53, 159] on span "Jobs" at bounding box center [92, 159] width 117 height 13
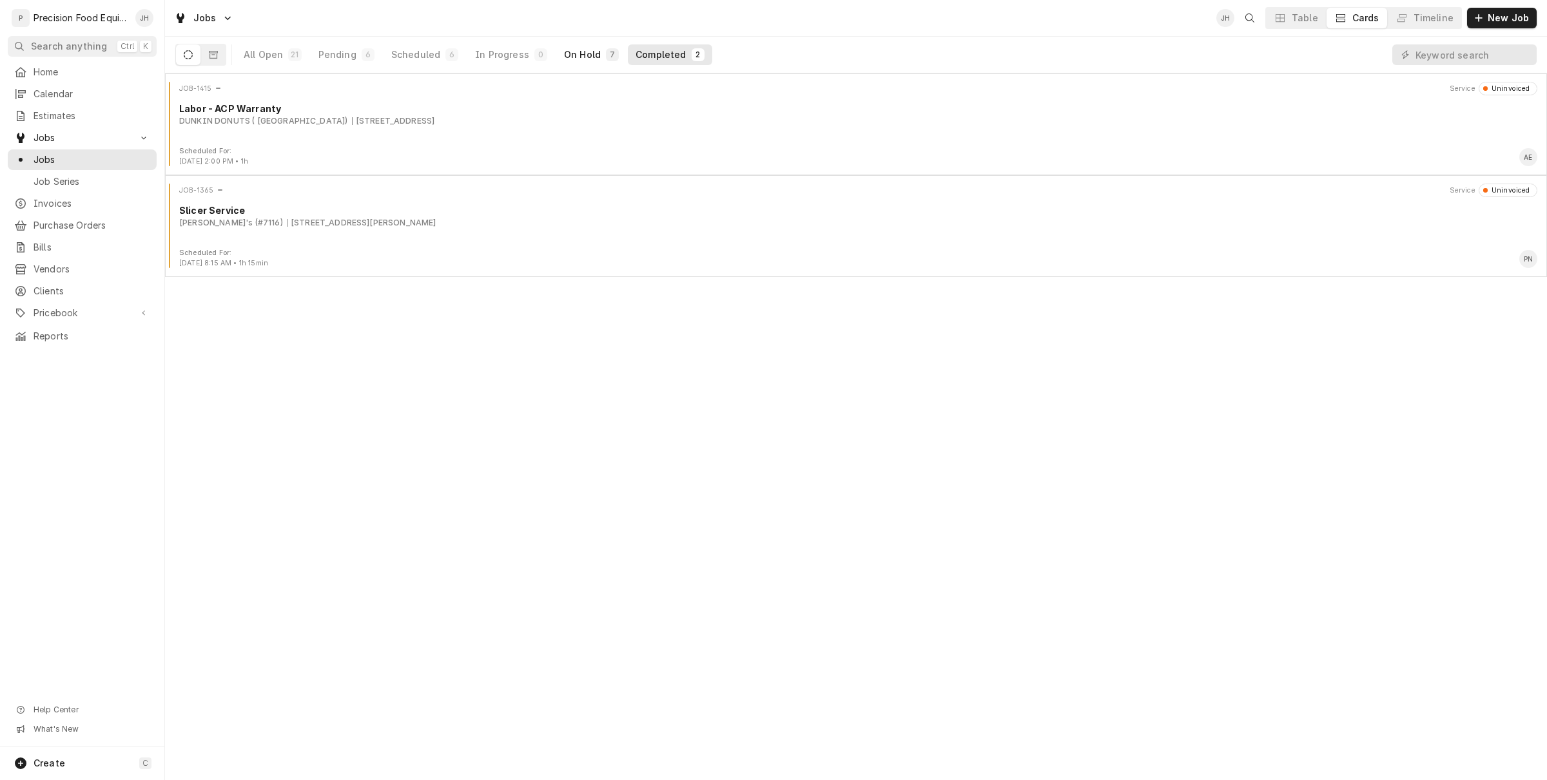
click at [576, 55] on div "On Hold" at bounding box center [582, 54] width 37 height 13
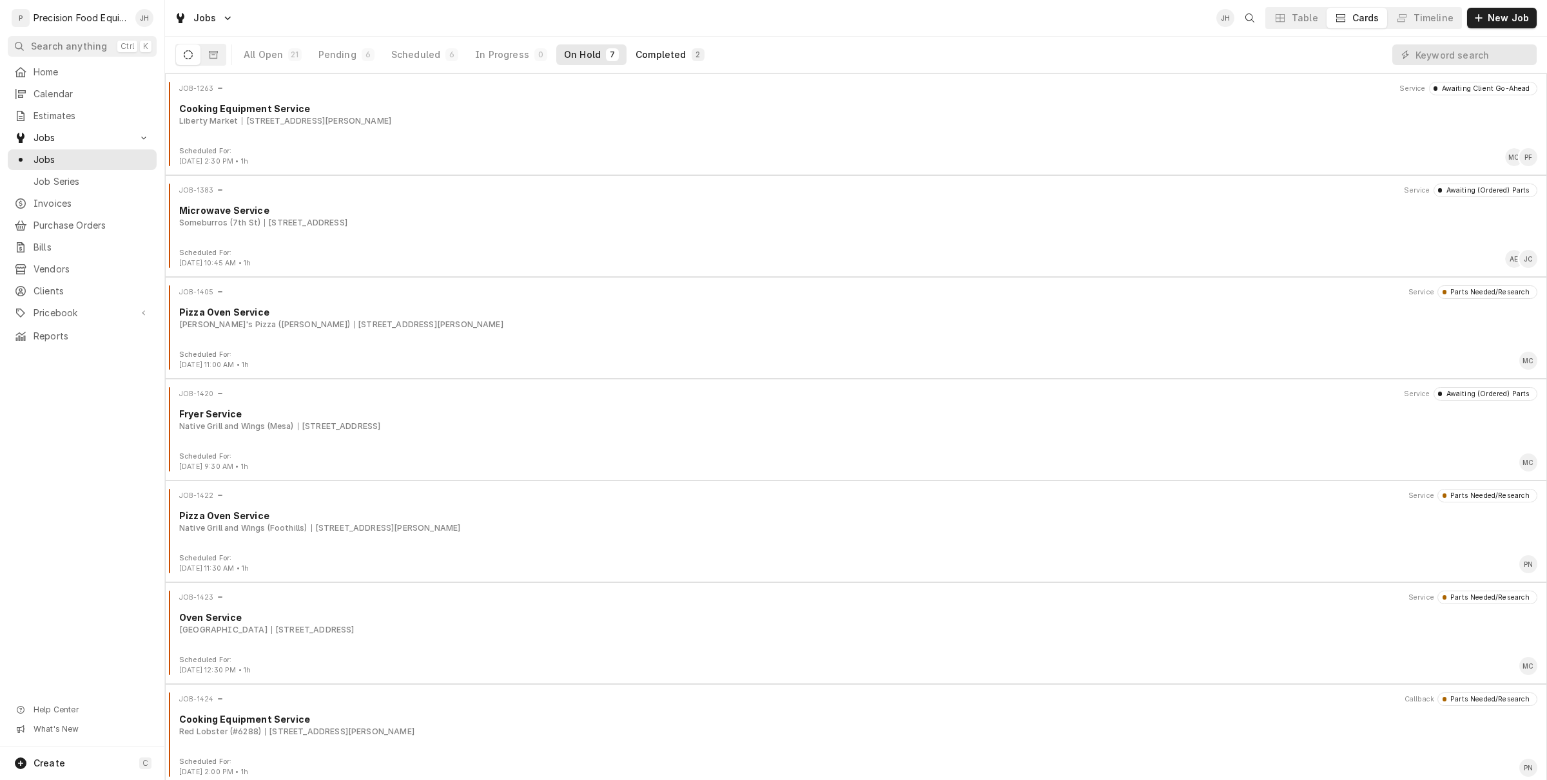
click at [642, 44] on button "Completed 2" at bounding box center [670, 54] width 84 height 21
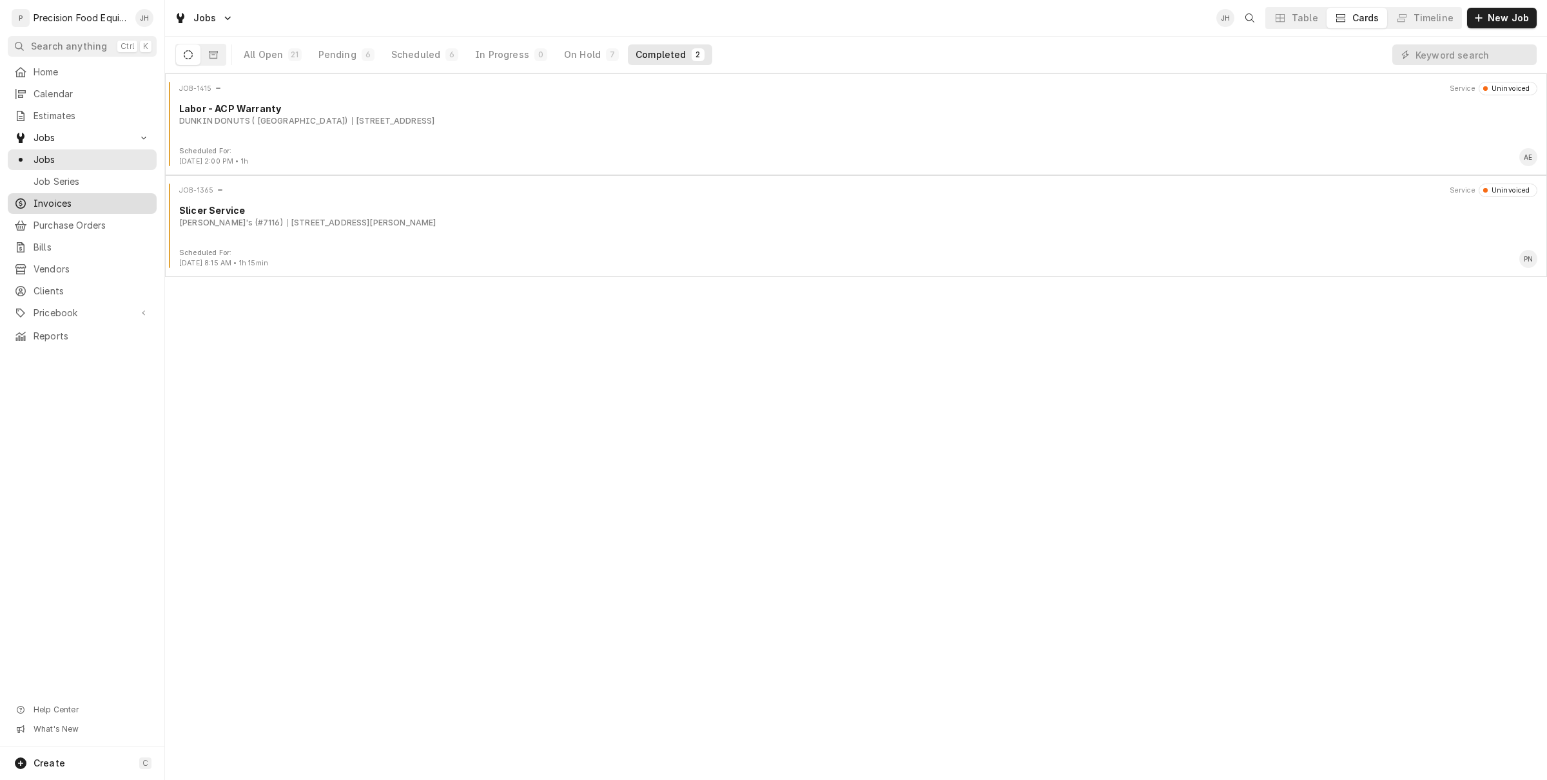
click at [64, 200] on span "Invoices" at bounding box center [92, 203] width 117 height 13
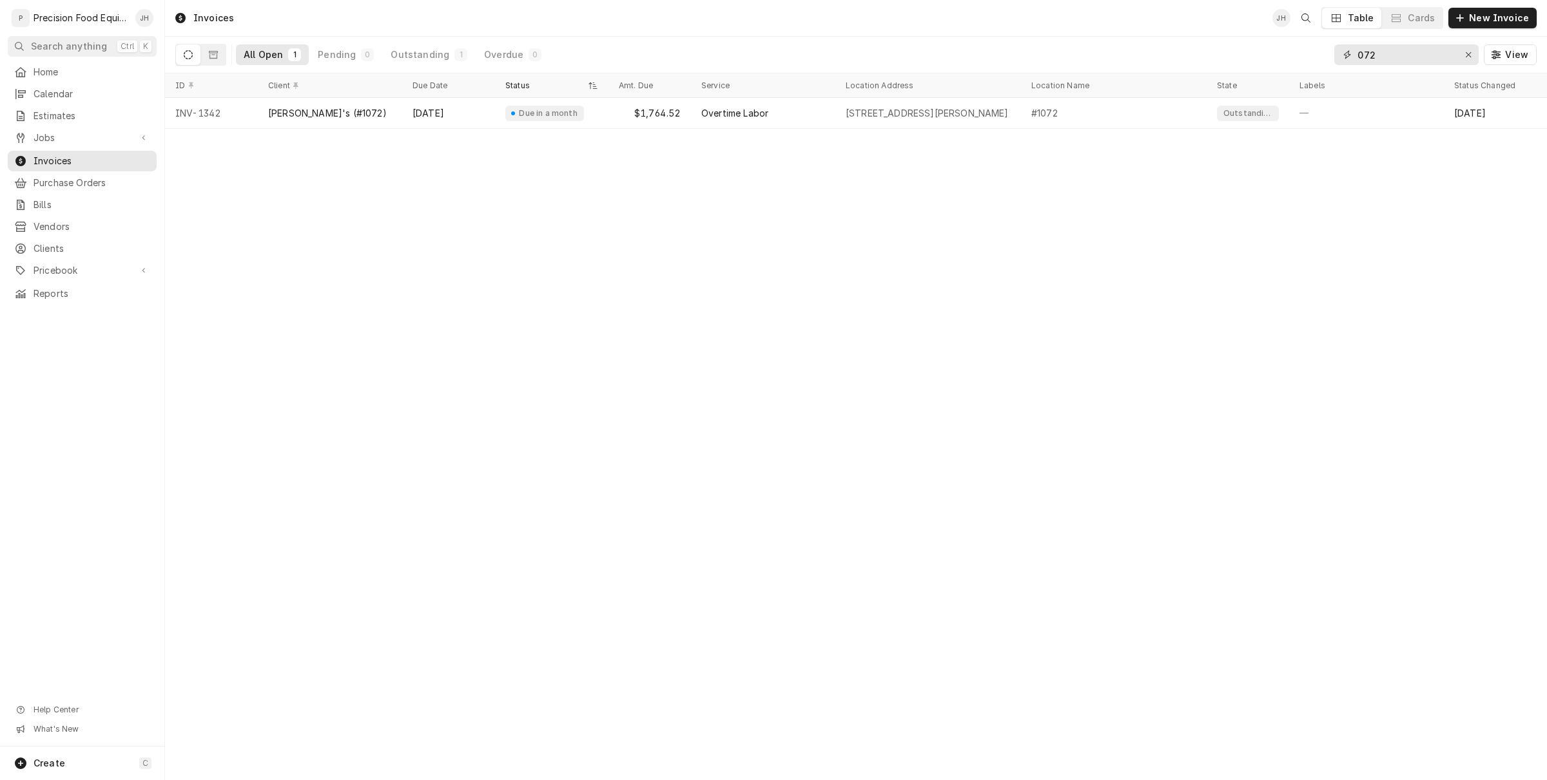
drag, startPoint x: 1397, startPoint y: 53, endPoint x: 1213, endPoint y: 71, distance: 184.5
click at [1213, 71] on div "All Open 1 Pending 0 Outstanding 1 Overdue 0 072 View" at bounding box center [855, 55] width 1361 height 36
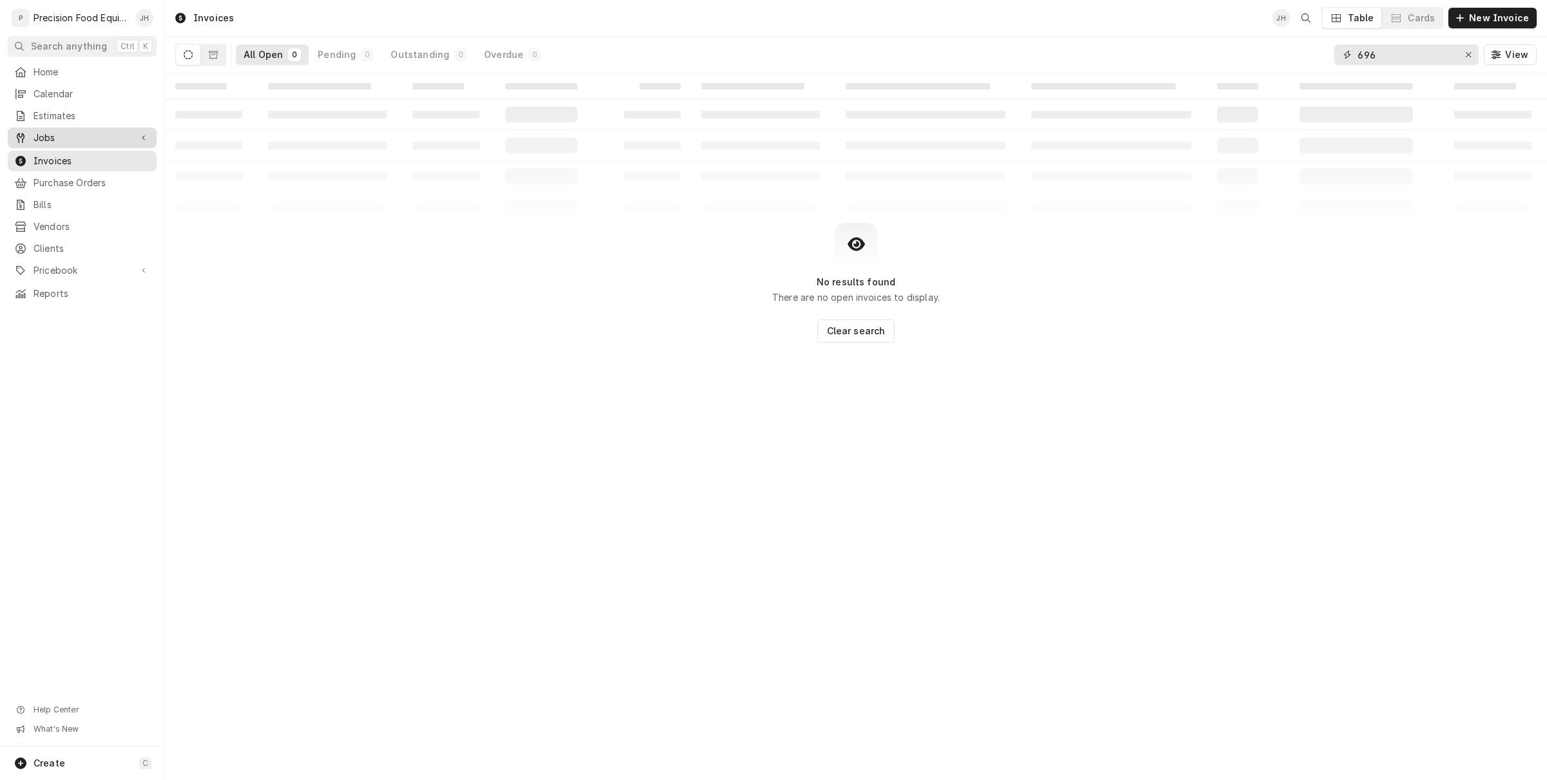
type input "696"
click at [77, 132] on span "Jobs" at bounding box center [82, 137] width 97 height 13
click at [63, 162] on span "Jobs" at bounding box center [92, 159] width 117 height 13
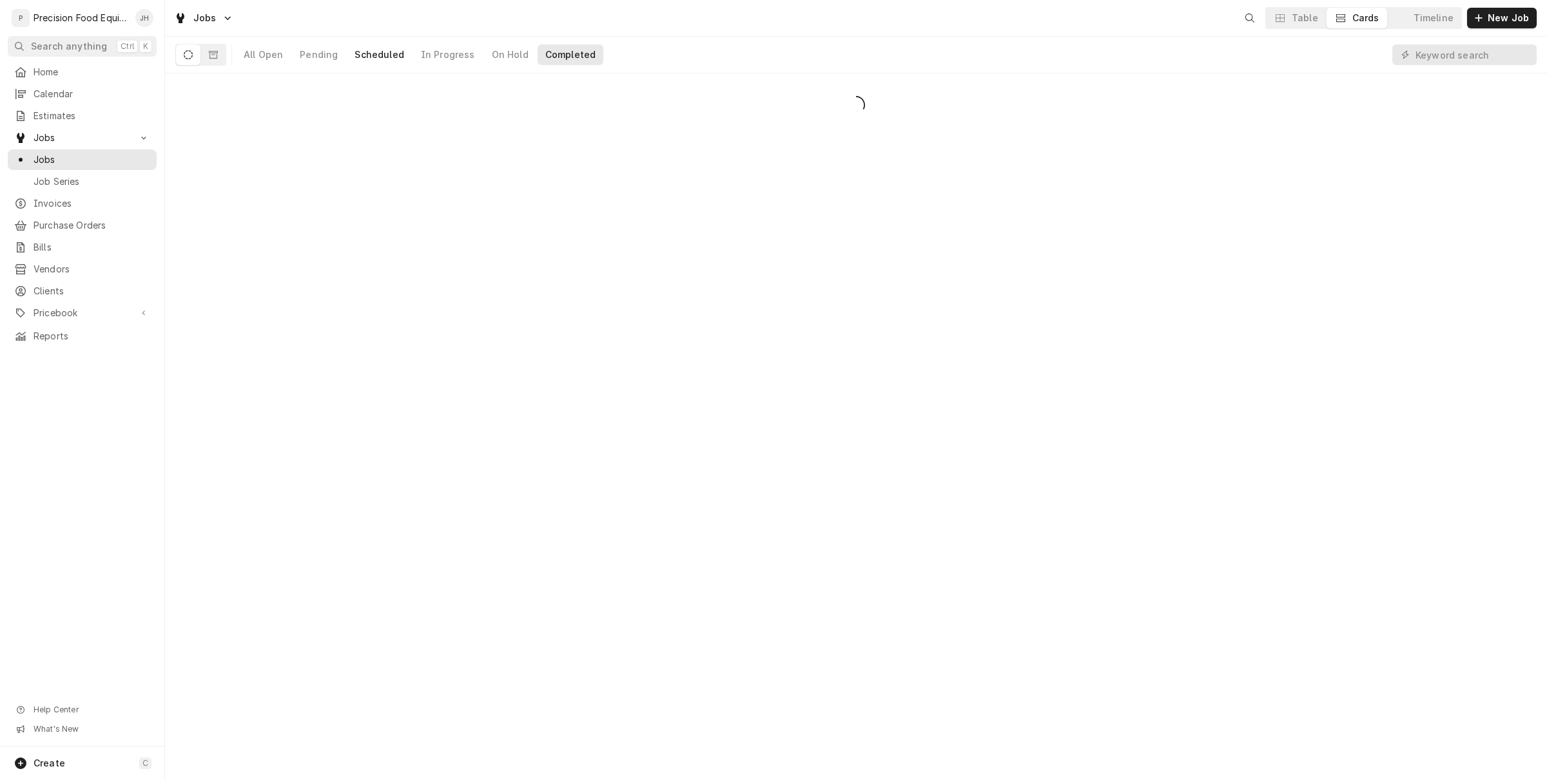
click at [361, 62] on button "Scheduled" at bounding box center [379, 54] width 64 height 21
